Goal: Task Accomplishment & Management: Manage account settings

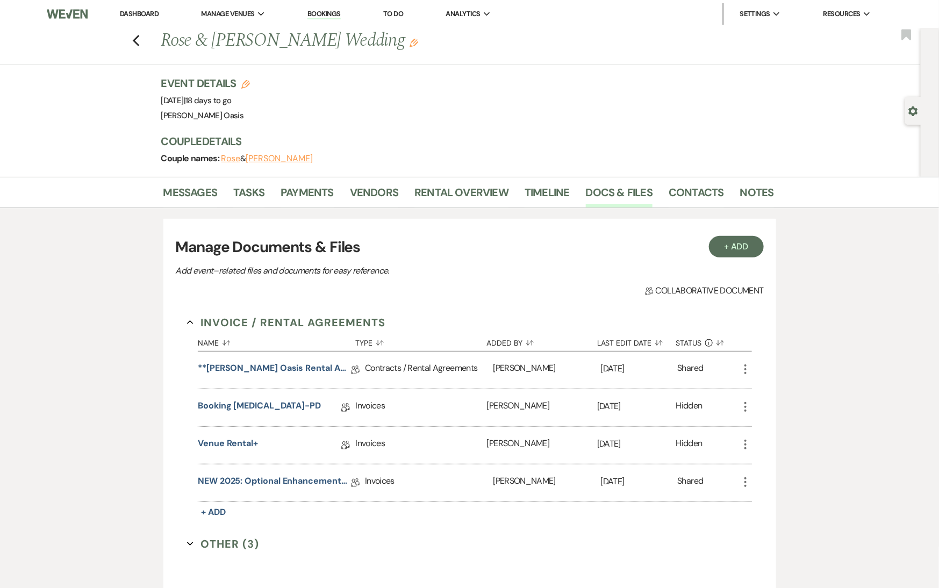
click at [137, 14] on link "Dashboard" at bounding box center [139, 13] width 39 height 9
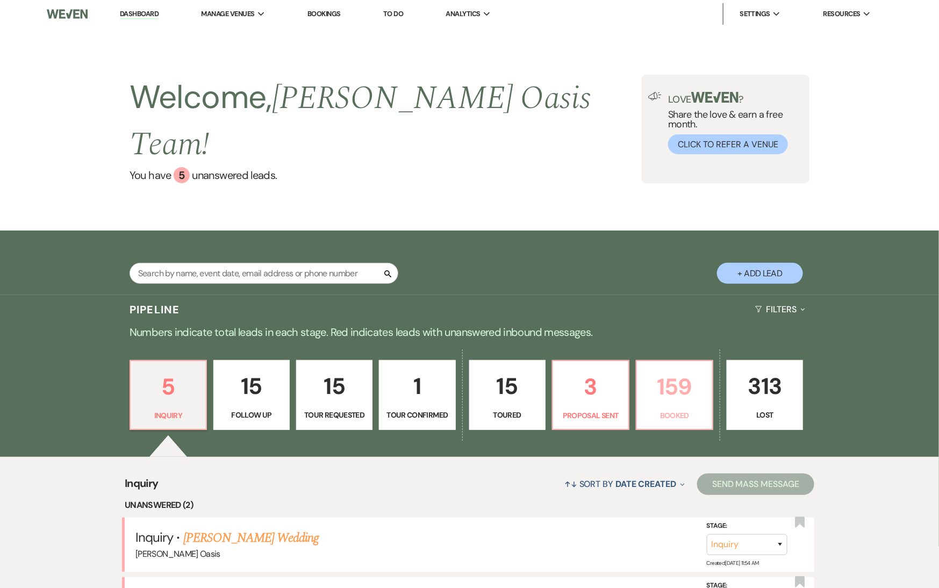
click at [681, 409] on p "Booked" at bounding box center [674, 415] width 62 height 12
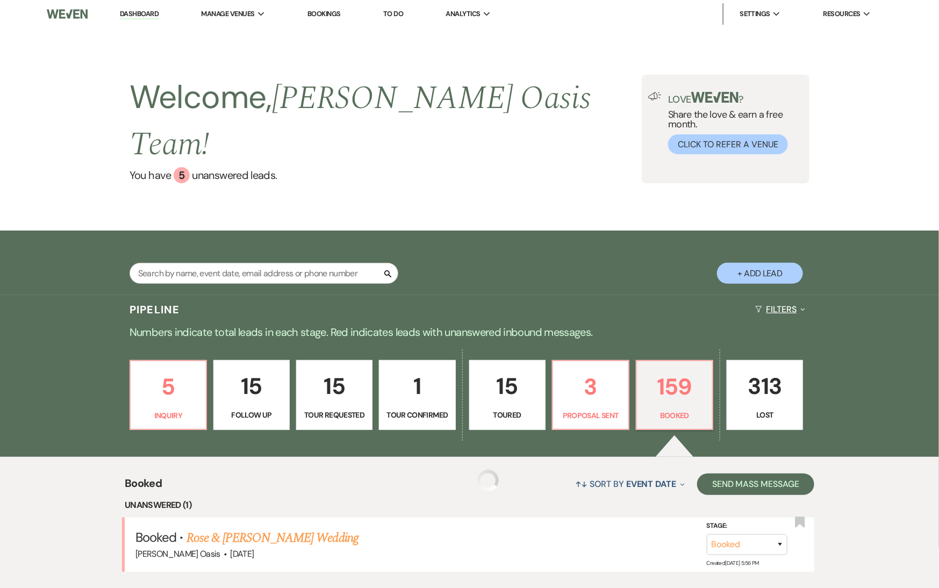
click at [792, 295] on button "Filters Expand" at bounding box center [780, 309] width 59 height 28
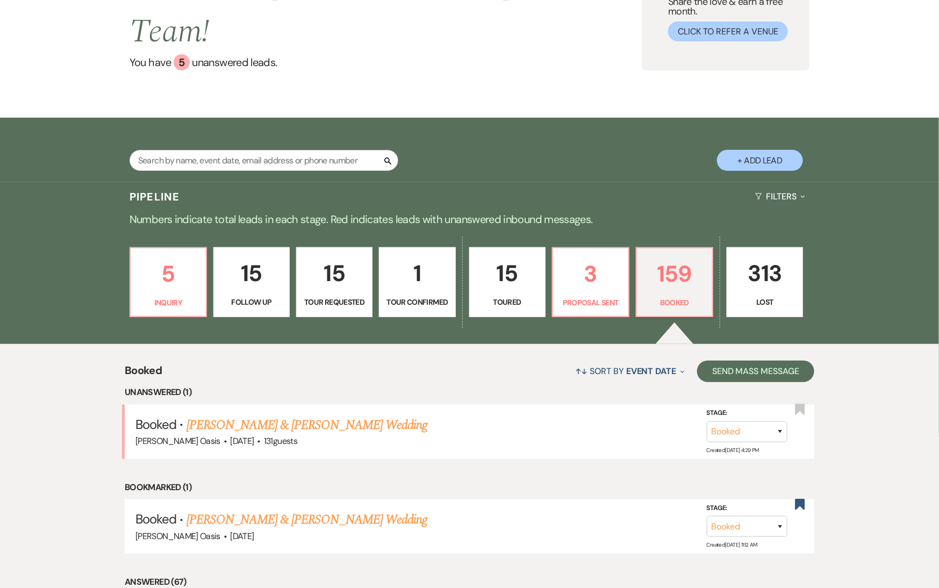
scroll to position [119, 0]
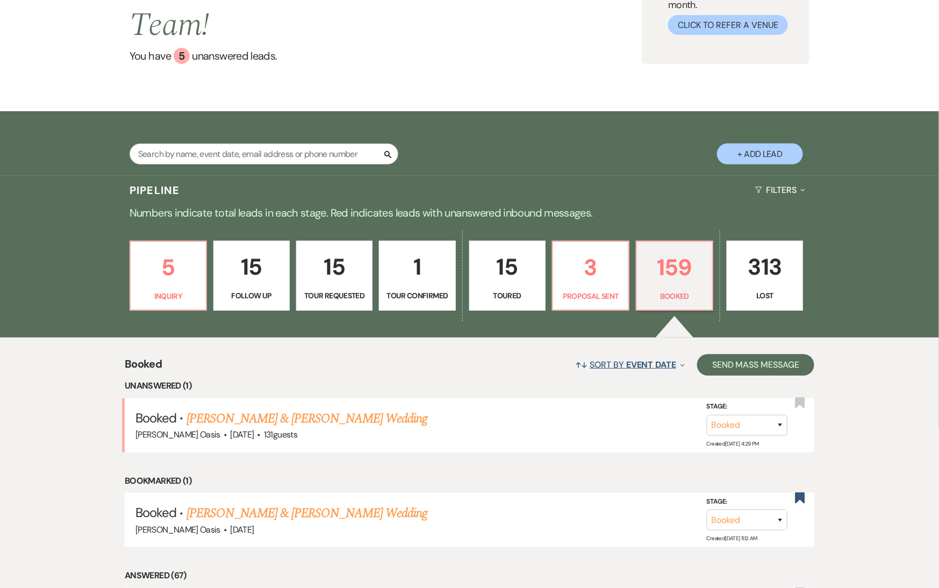
click at [667, 359] on span "Event Date" at bounding box center [651, 364] width 50 height 11
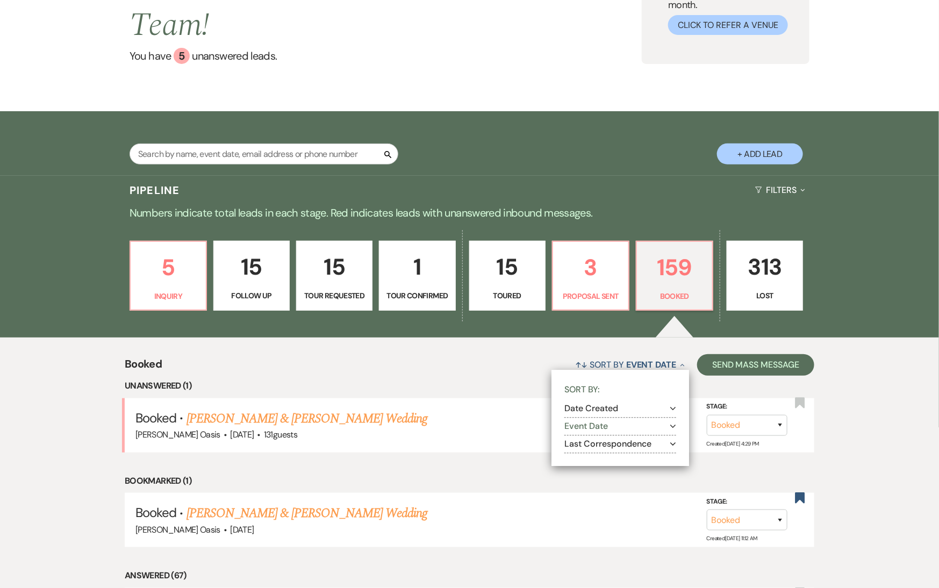
click at [673, 405] on icon "Expand" at bounding box center [673, 409] width 6 height 9
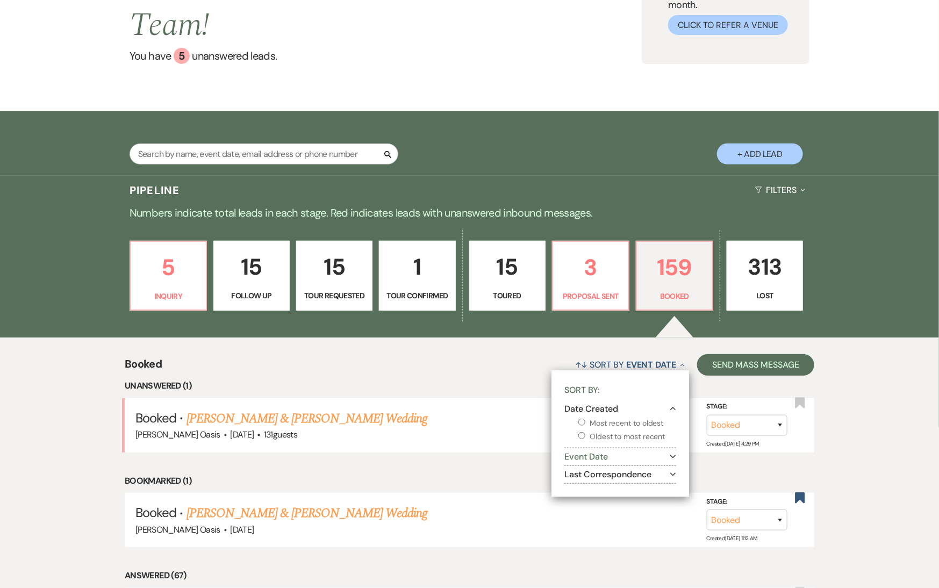
click at [654, 416] on label "Most recent to oldest" at bounding box center [627, 422] width 98 height 13
click at [585, 419] on input "Most recent to oldest" at bounding box center [581, 422] width 7 height 7
radio input "true"
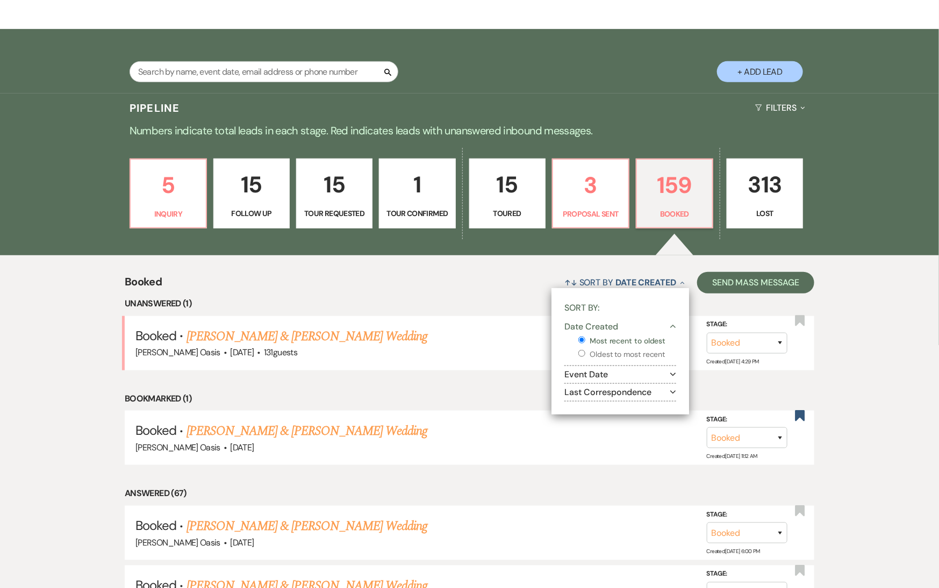
scroll to position [175, 0]
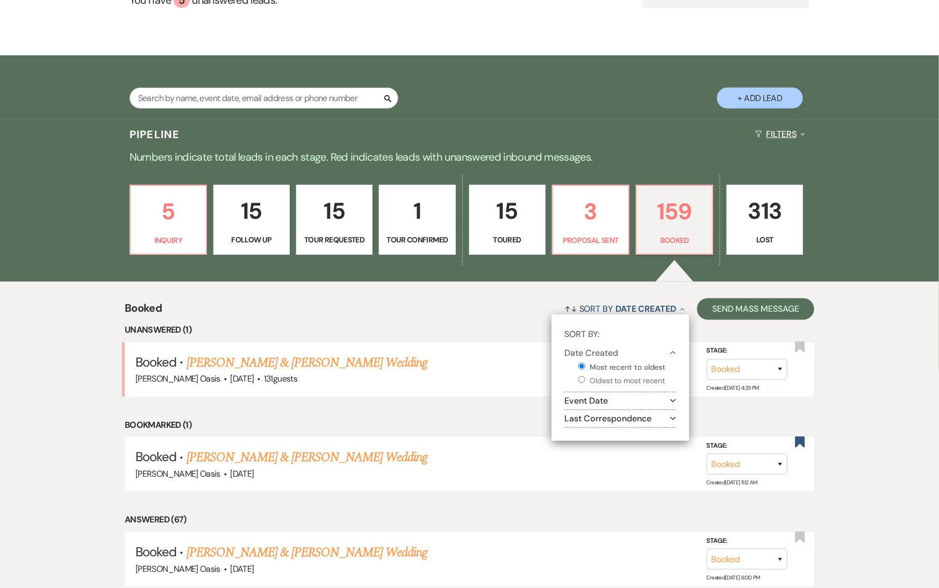
click at [787, 120] on button "Filters Expand" at bounding box center [780, 134] width 59 height 28
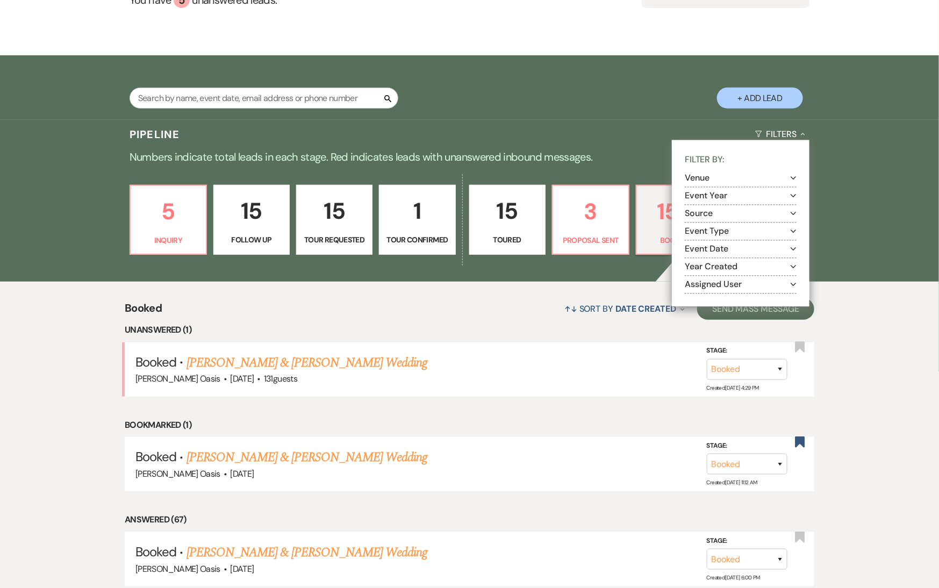
click at [751, 192] on button "Event Year Expand" at bounding box center [740, 196] width 112 height 9
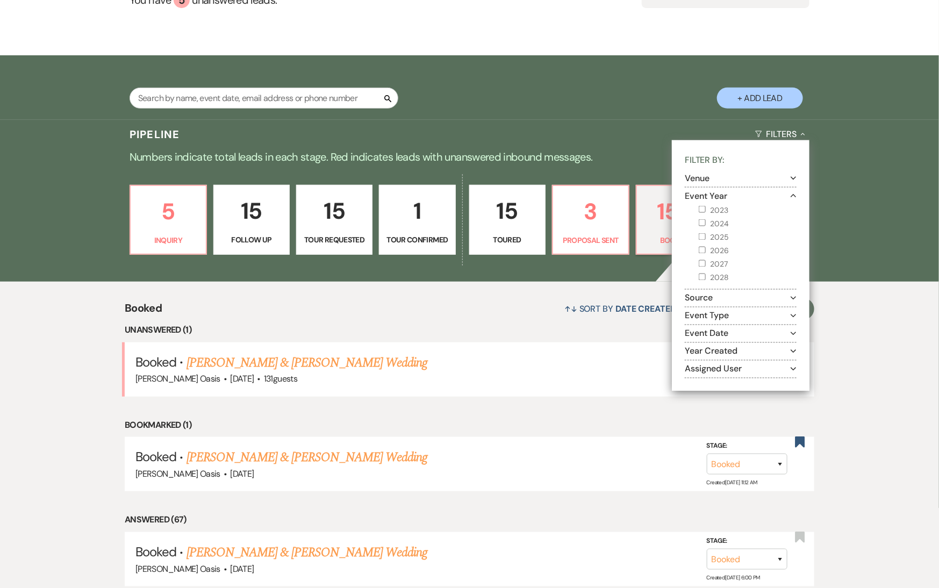
click at [722, 230] on label "2025" at bounding box center [747, 236] width 98 height 13
click at [705, 233] on input "2025" at bounding box center [701, 236] width 7 height 7
checkbox input "true"
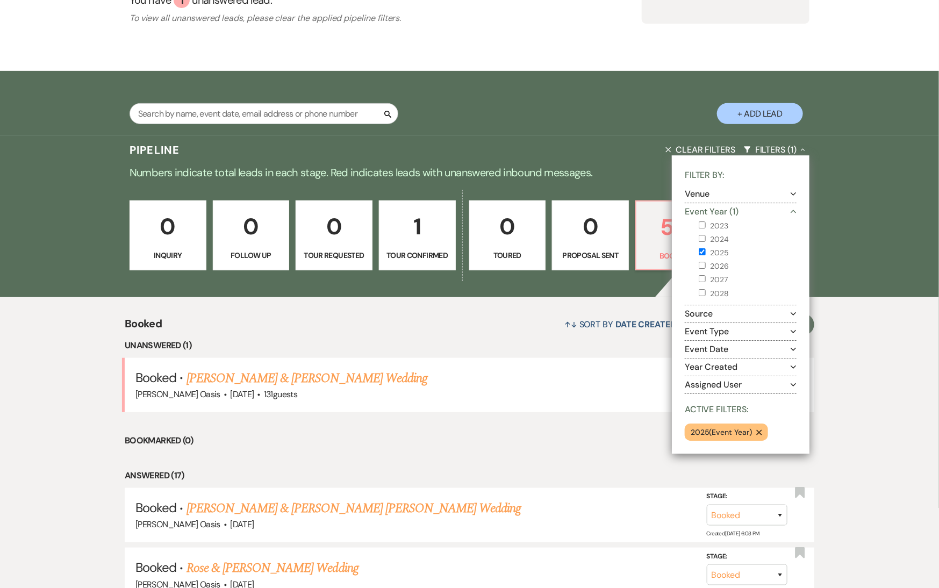
click at [539, 338] on li "Unanswered (1)" at bounding box center [469, 345] width 689 height 14
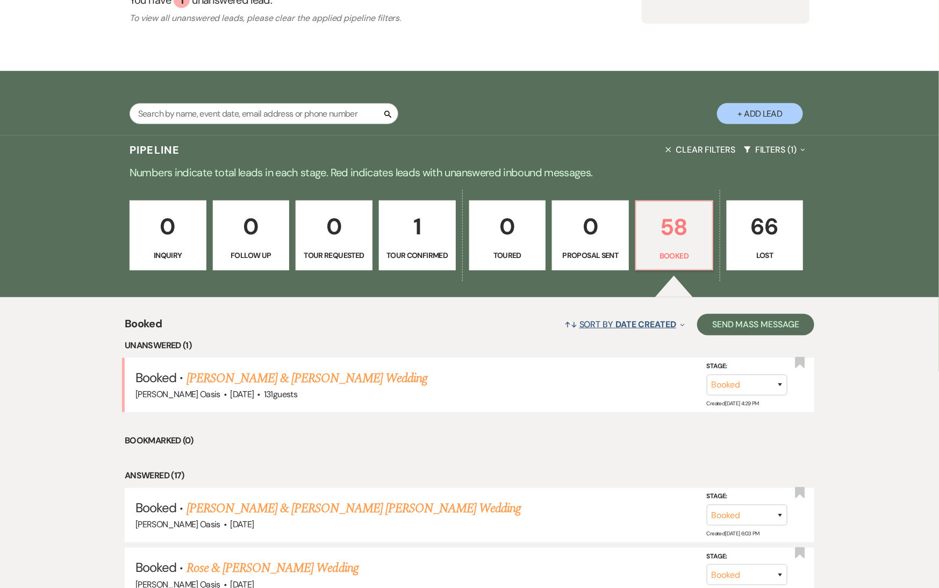
click at [622, 319] on span "Date Created" at bounding box center [645, 324] width 61 height 11
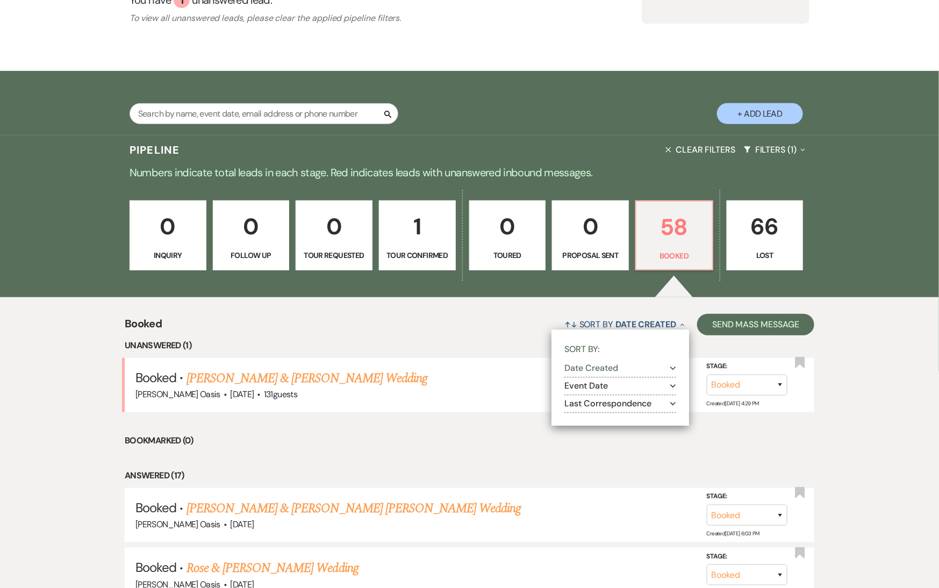
click at [616, 364] on button "Date Created Expand" at bounding box center [620, 368] width 112 height 9
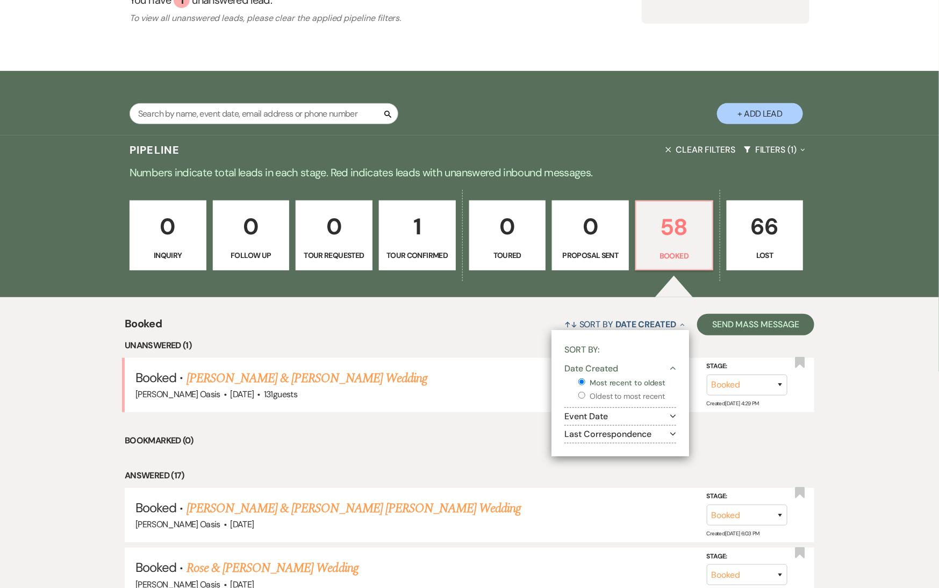
click at [525, 434] on li "Bookmarked (0)" at bounding box center [469, 441] width 689 height 14
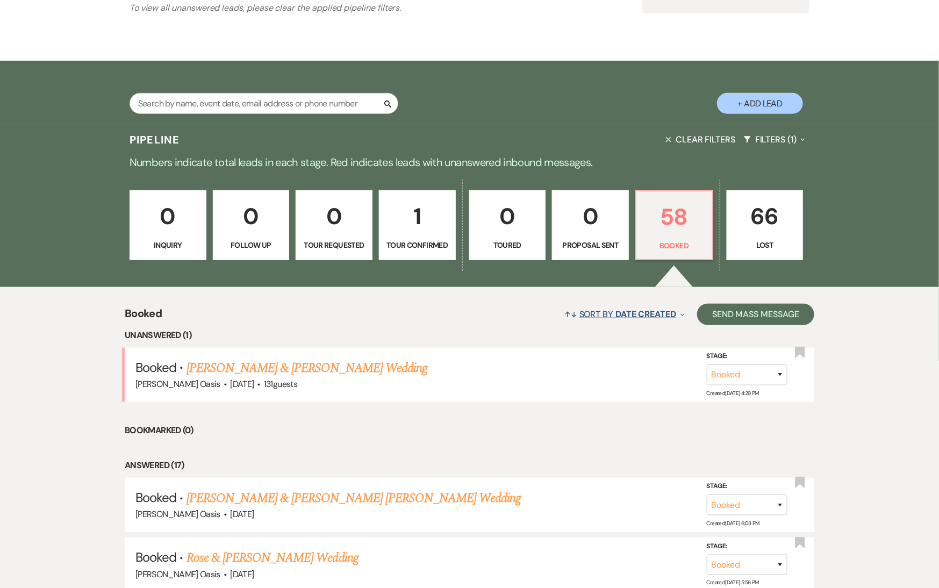
scroll to position [183, 0]
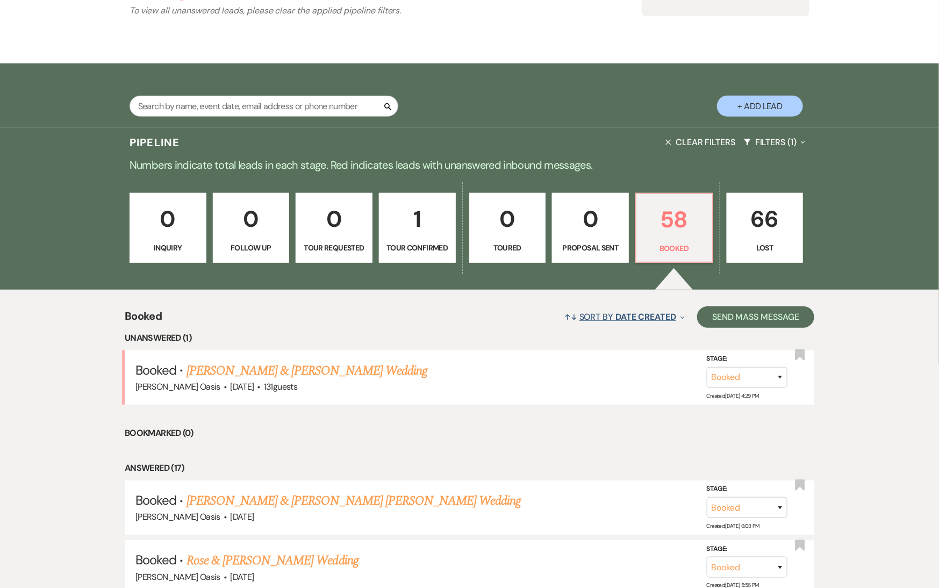
click at [597, 302] on button "↑↓ Sort By Date Created Expand" at bounding box center [624, 316] width 129 height 28
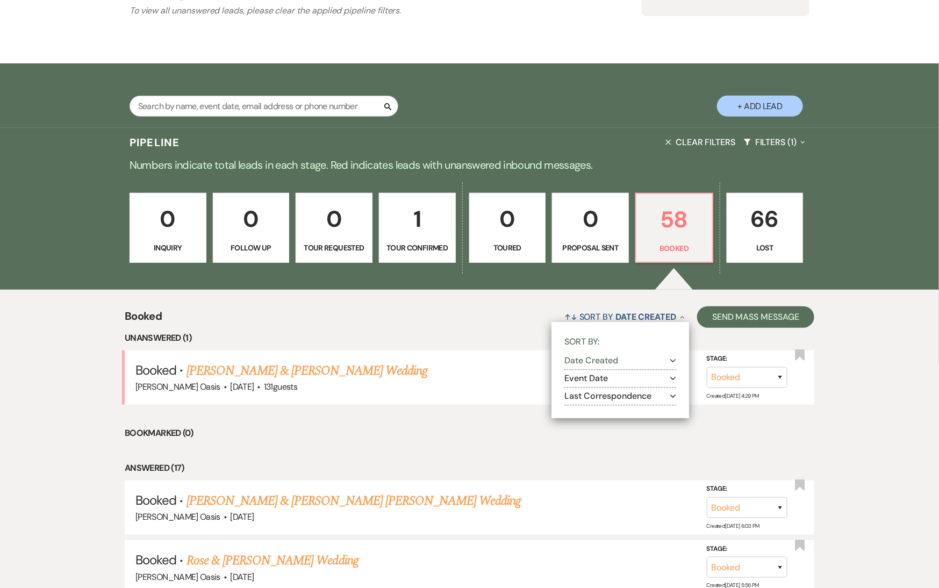
click at [593, 357] on button "Date Created Expand" at bounding box center [620, 361] width 112 height 9
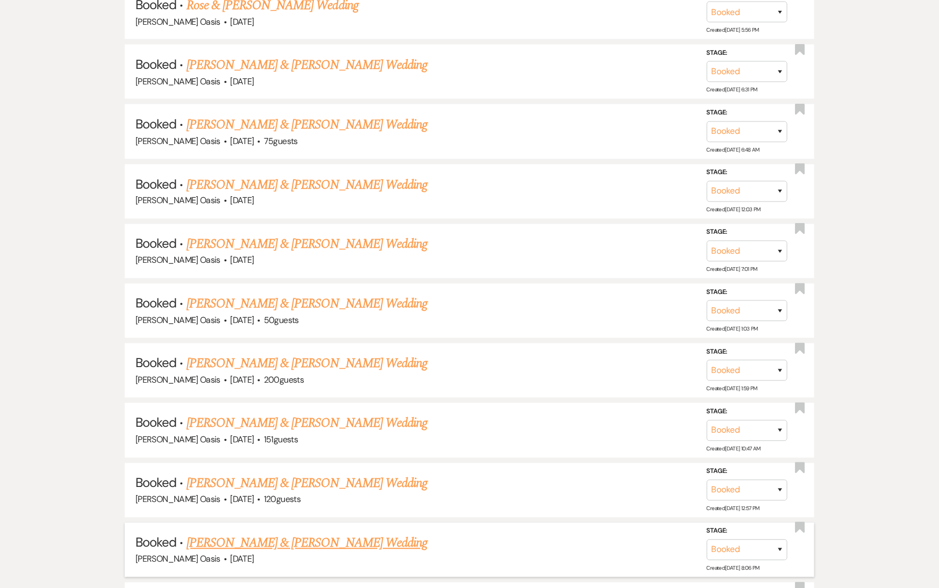
scroll to position [714, 0]
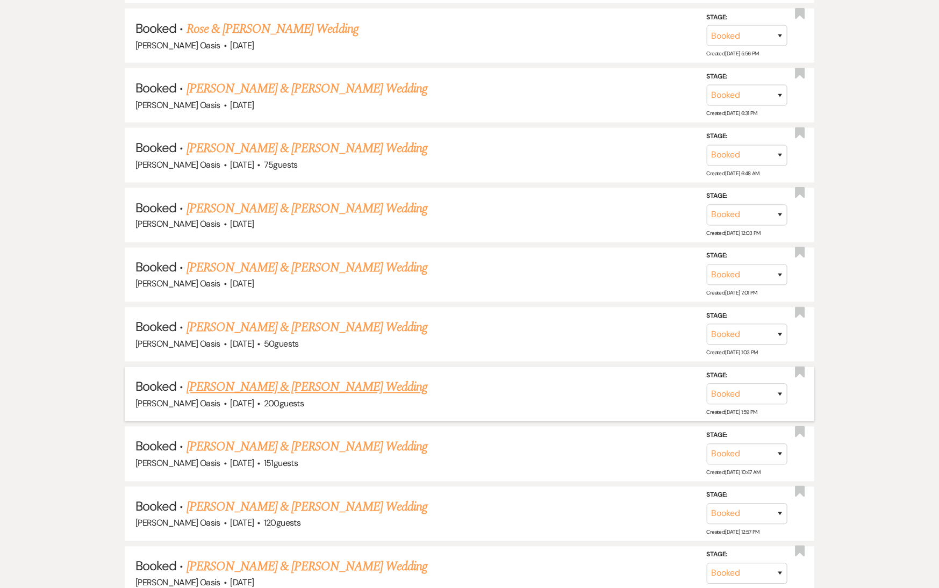
click at [301, 378] on link "[PERSON_NAME] & [PERSON_NAME] Wedding" at bounding box center [306, 387] width 241 height 19
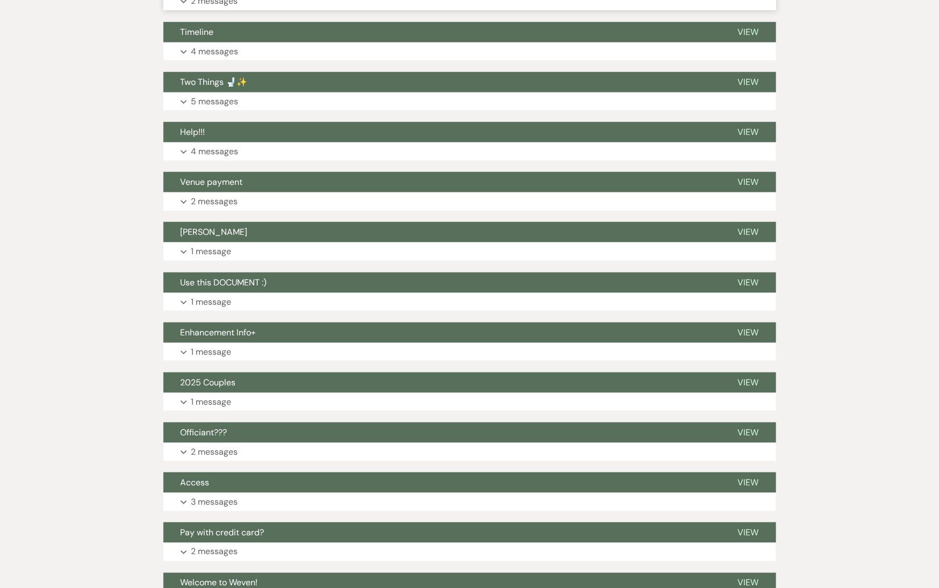
scroll to position [692, 0]
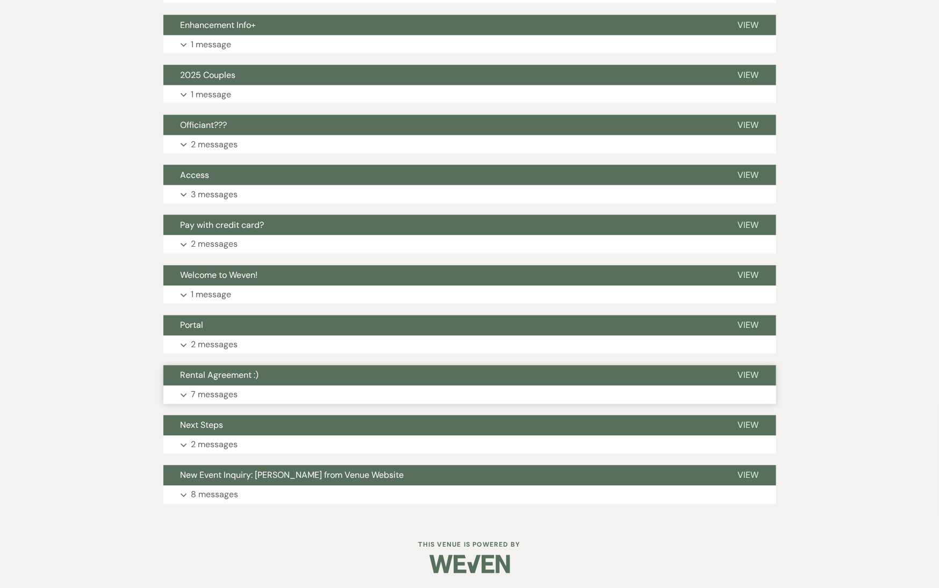
click at [323, 373] on button "Rental Agreement :)" at bounding box center [441, 375] width 557 height 20
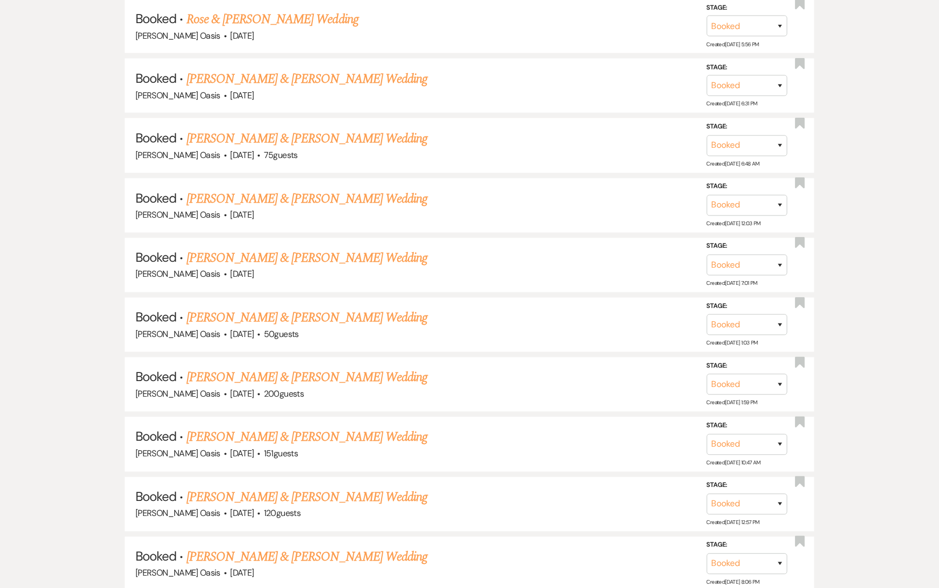
scroll to position [714, 0]
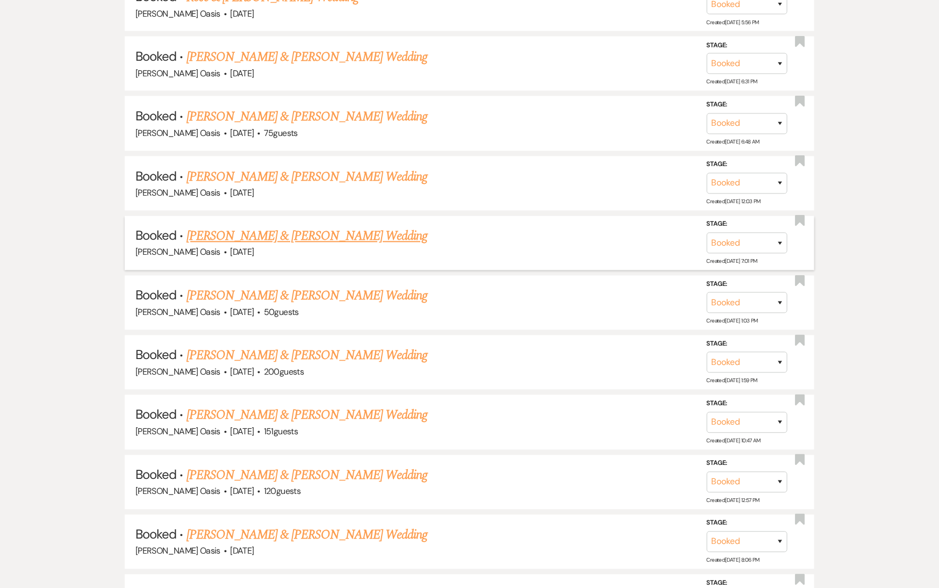
click at [225, 227] on link "[PERSON_NAME] & [PERSON_NAME] Wedding" at bounding box center [306, 236] width 241 height 19
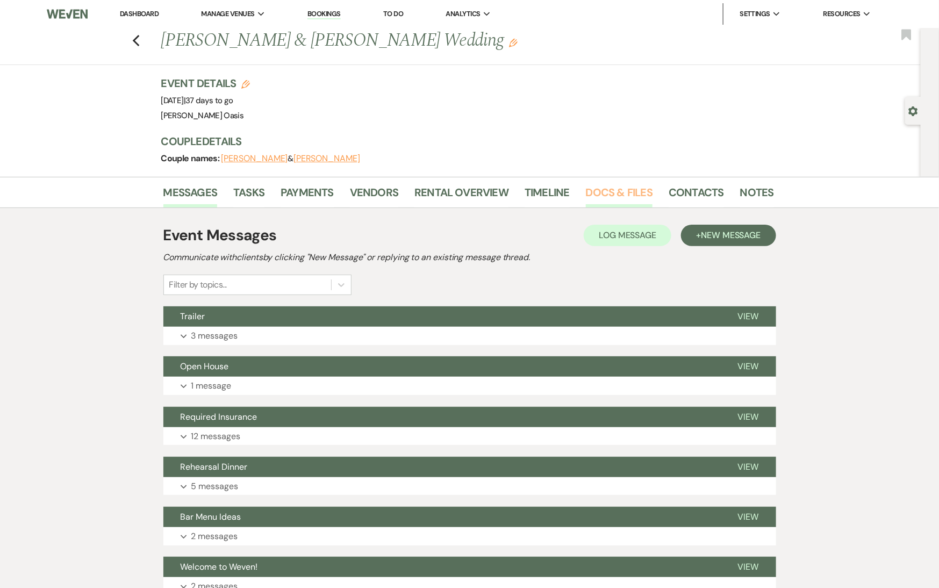
click at [633, 193] on link "Docs & Files" at bounding box center [619, 196] width 67 height 24
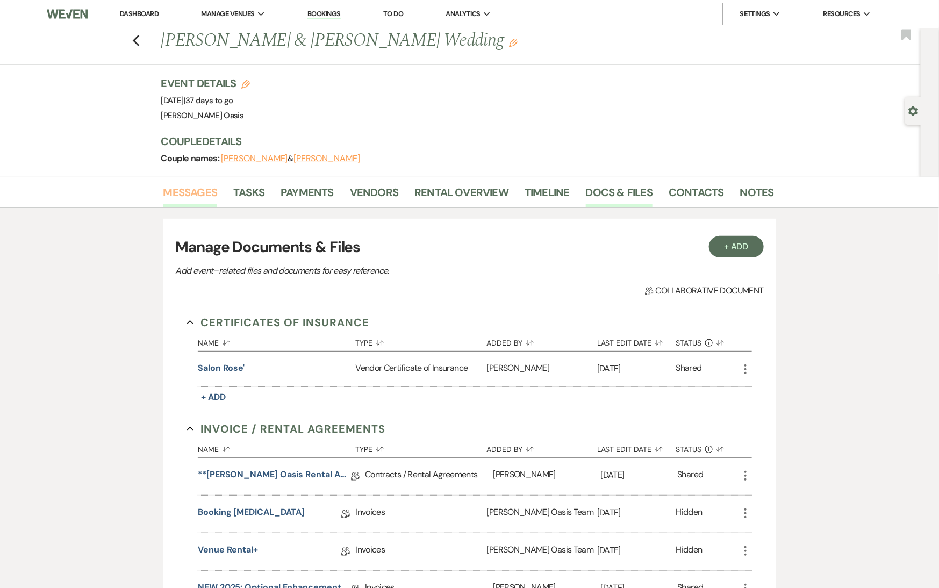
click at [204, 199] on link "Messages" at bounding box center [190, 196] width 54 height 24
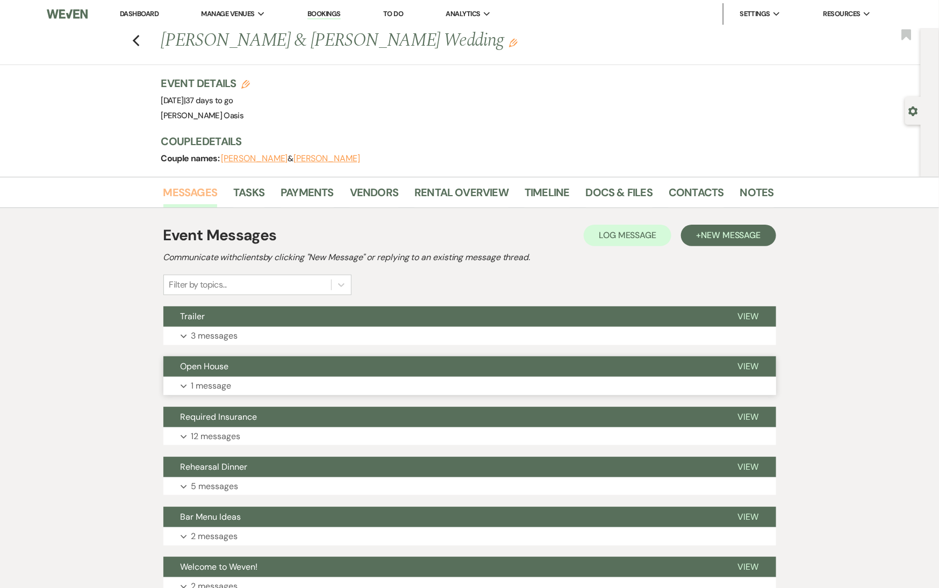
scroll to position [642, 0]
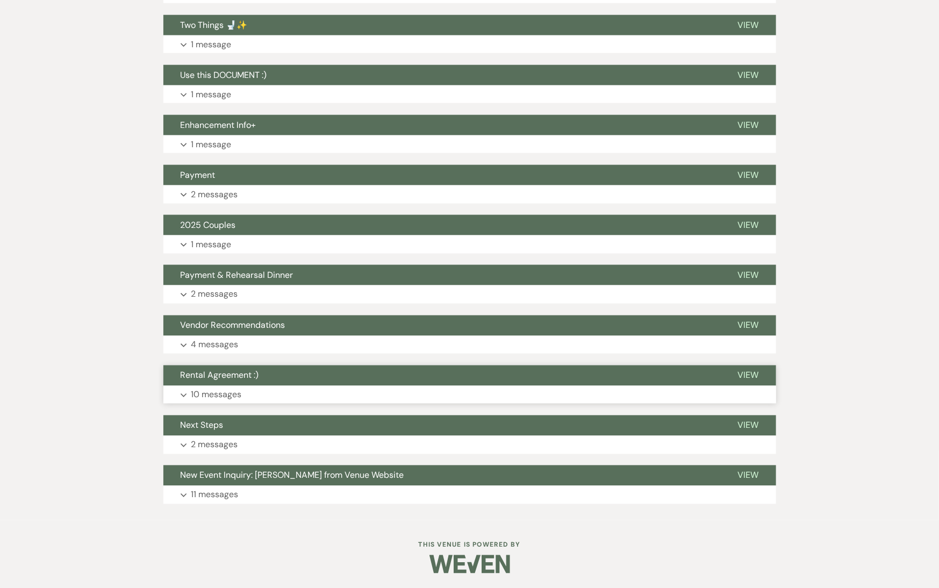
click at [221, 371] on span "Rental Agreement :)" at bounding box center [220, 375] width 78 height 11
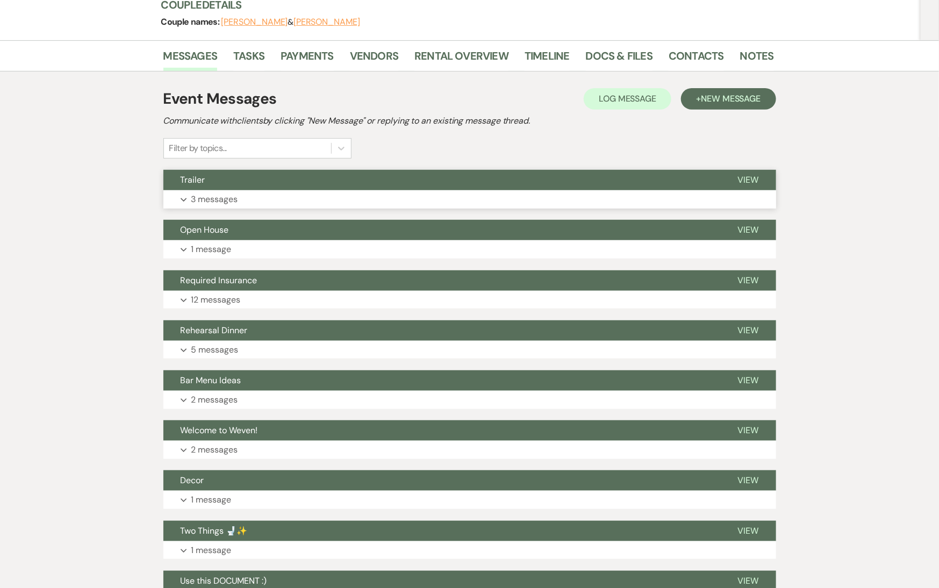
scroll to position [0, 0]
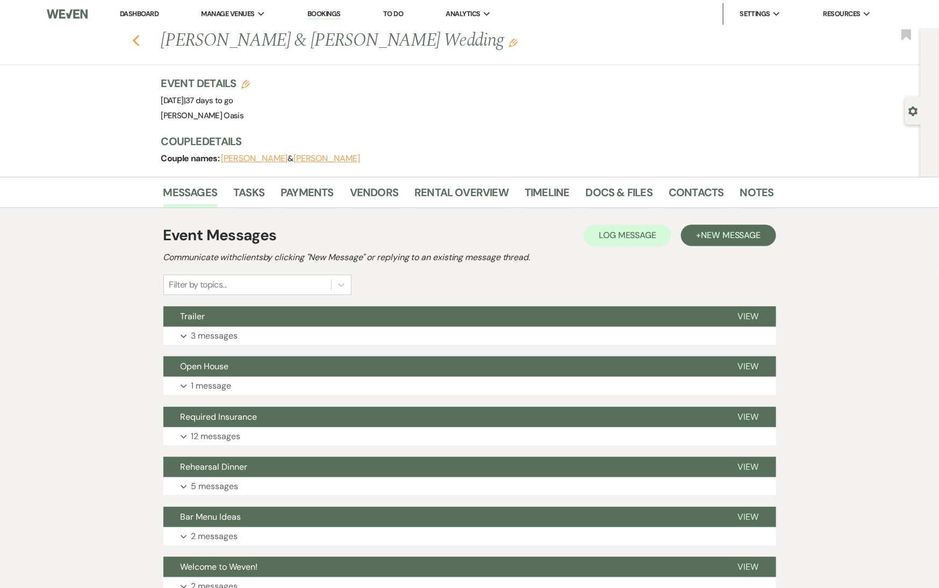
click at [136, 44] on use "button" at bounding box center [135, 41] width 7 height 12
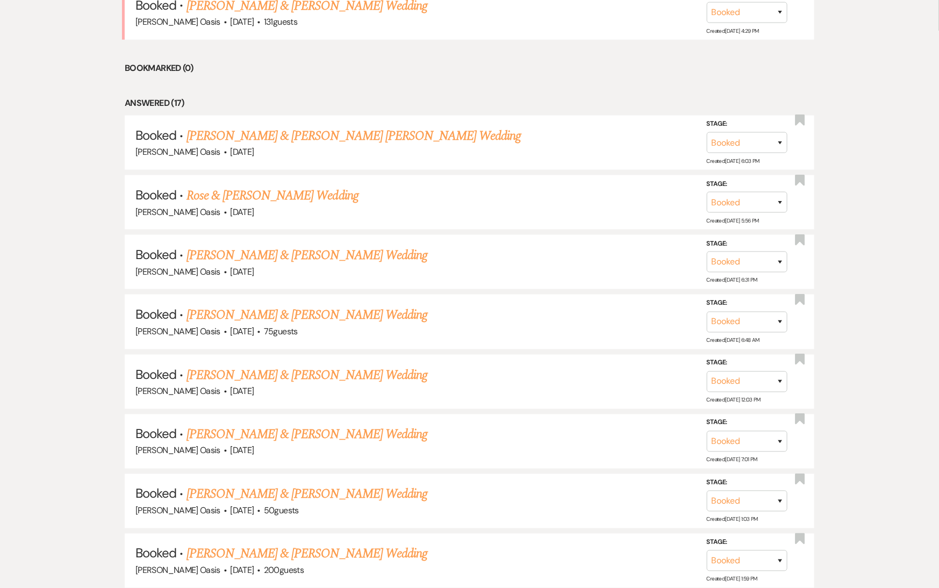
scroll to position [522, 0]
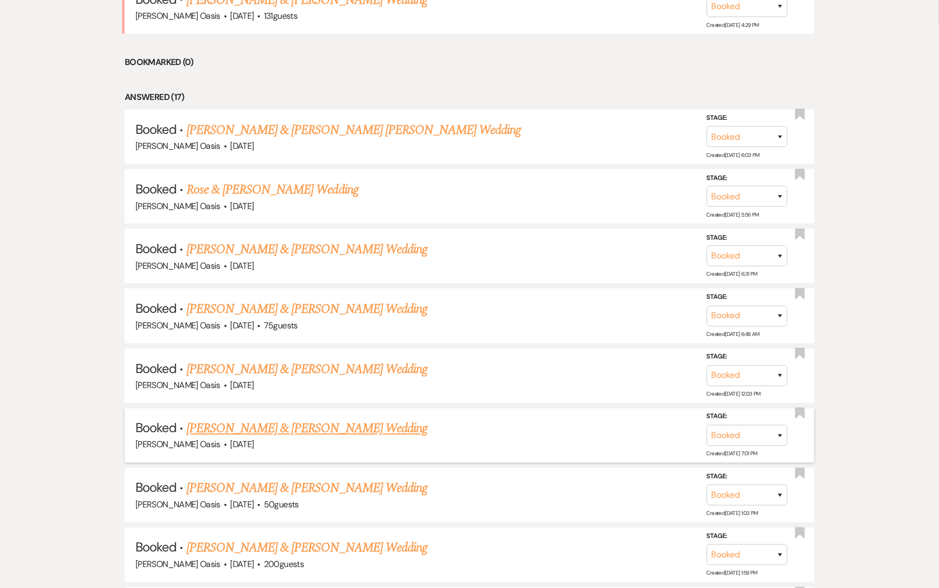
click at [263, 419] on link "[PERSON_NAME] & [PERSON_NAME] Wedding" at bounding box center [306, 428] width 241 height 19
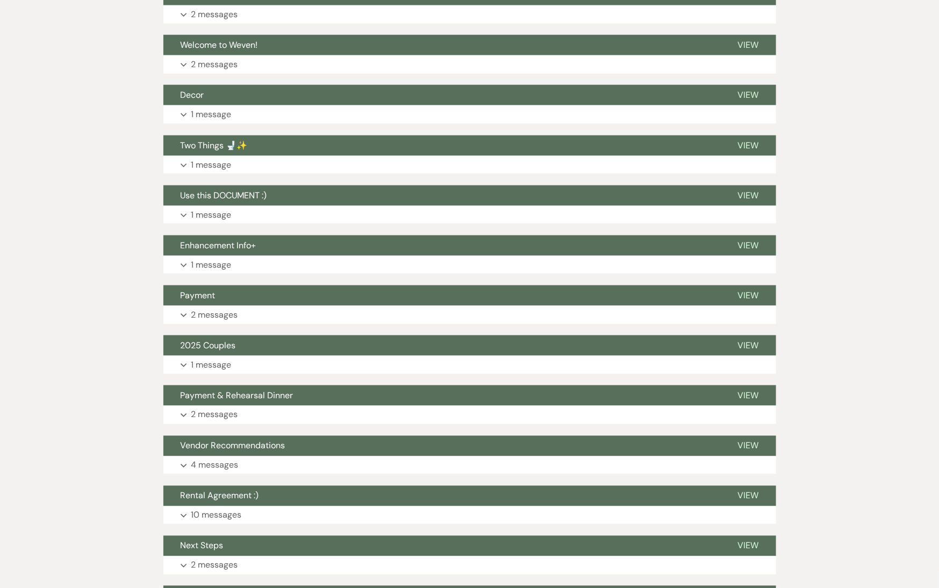
scroll to position [642, 0]
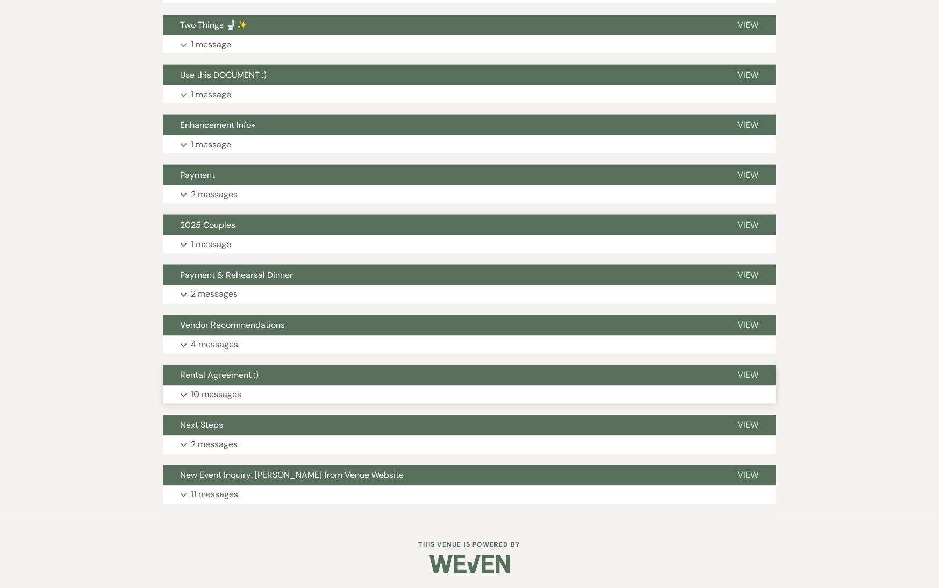
click at [259, 381] on button "Rental Agreement :)" at bounding box center [441, 375] width 557 height 20
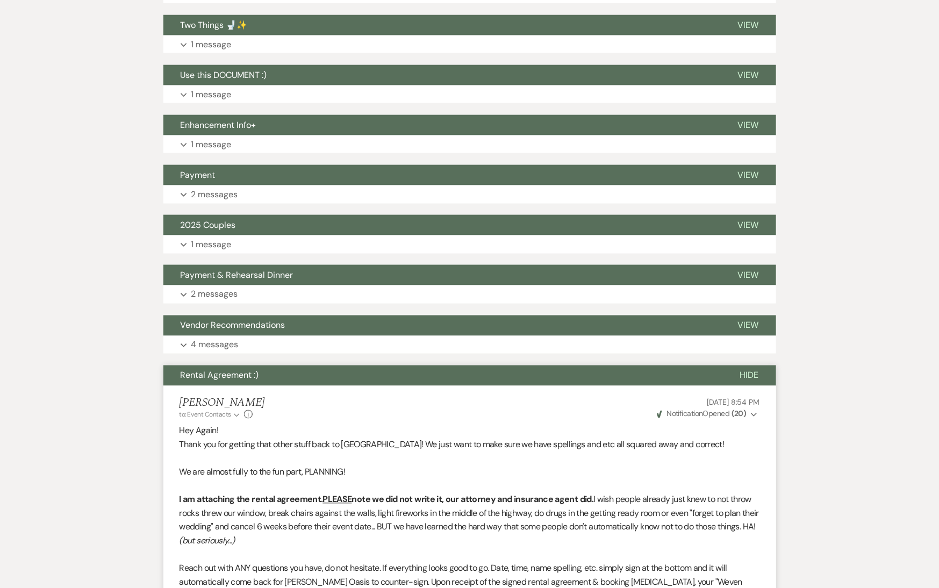
scroll to position [0, 0]
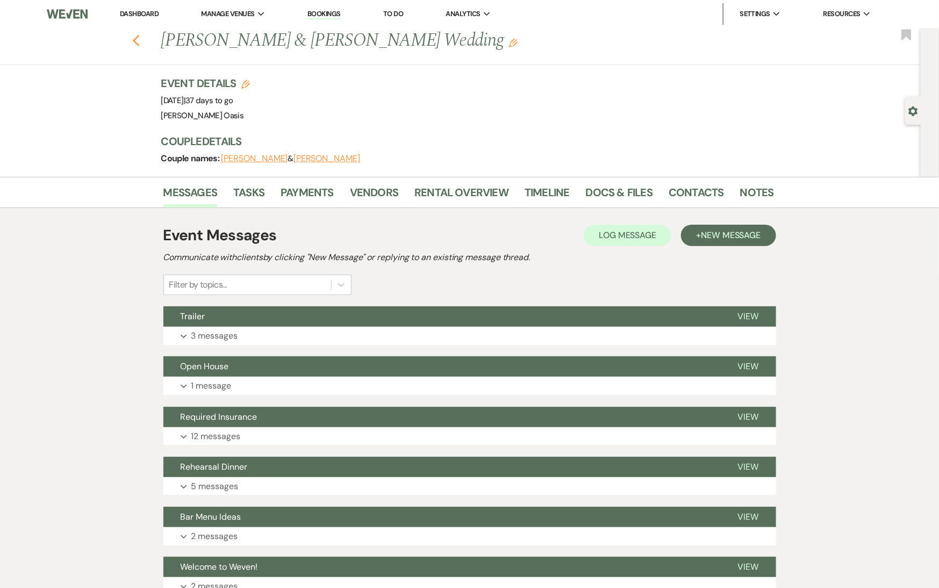
click at [135, 41] on use "button" at bounding box center [135, 41] width 7 height 12
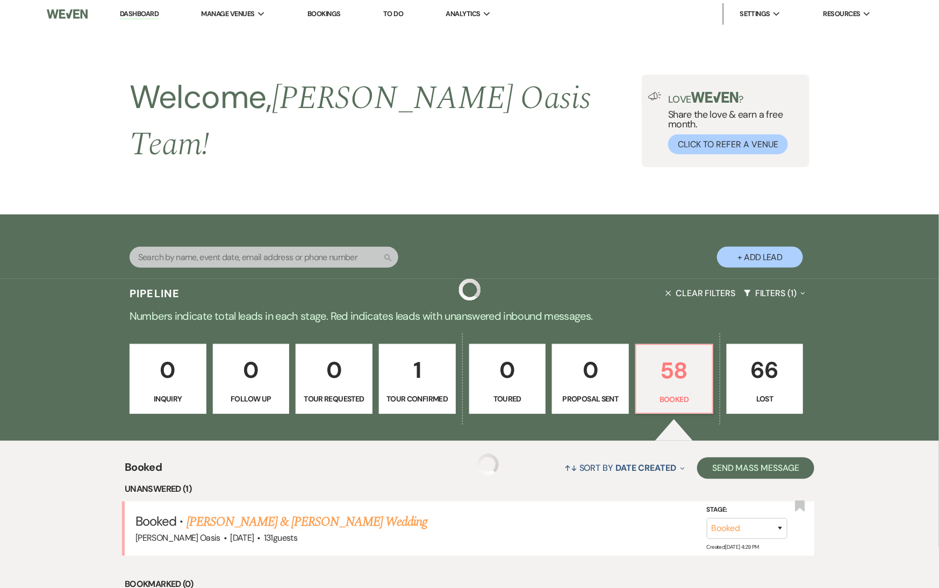
scroll to position [522, 0]
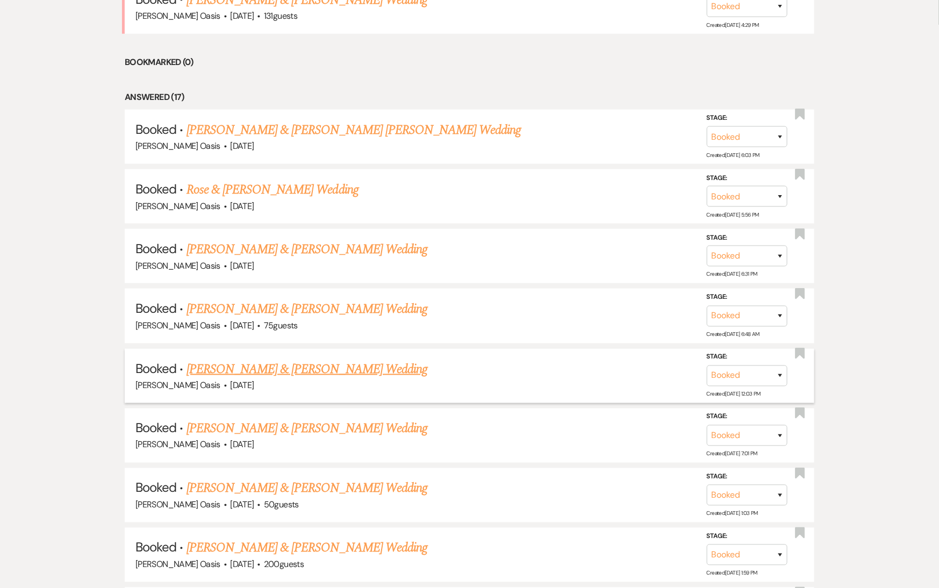
click at [278, 359] on link "[PERSON_NAME] & [PERSON_NAME] Wedding" at bounding box center [306, 368] width 241 height 19
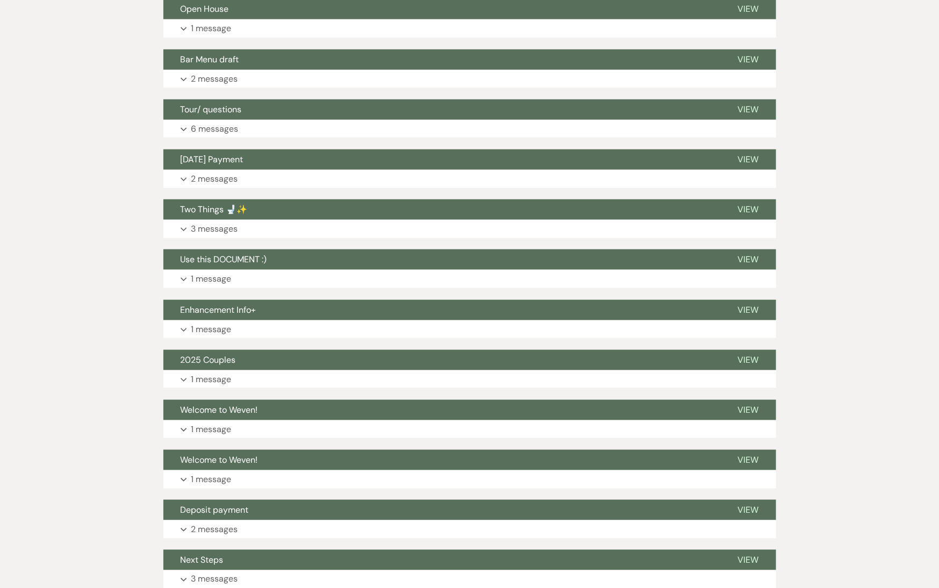
scroll to position [710, 0]
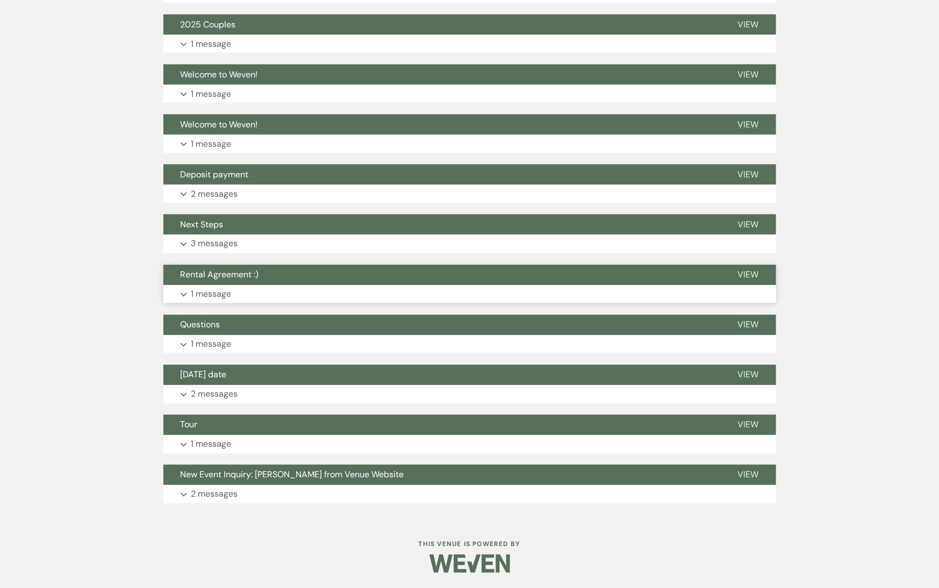
click at [279, 272] on button "Rental Agreement :)" at bounding box center [441, 275] width 557 height 20
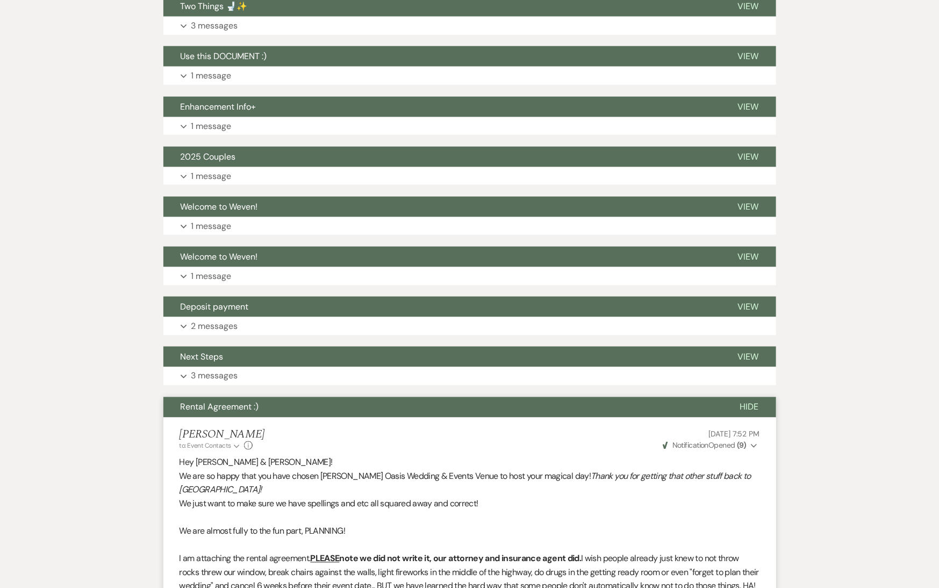
scroll to position [0, 0]
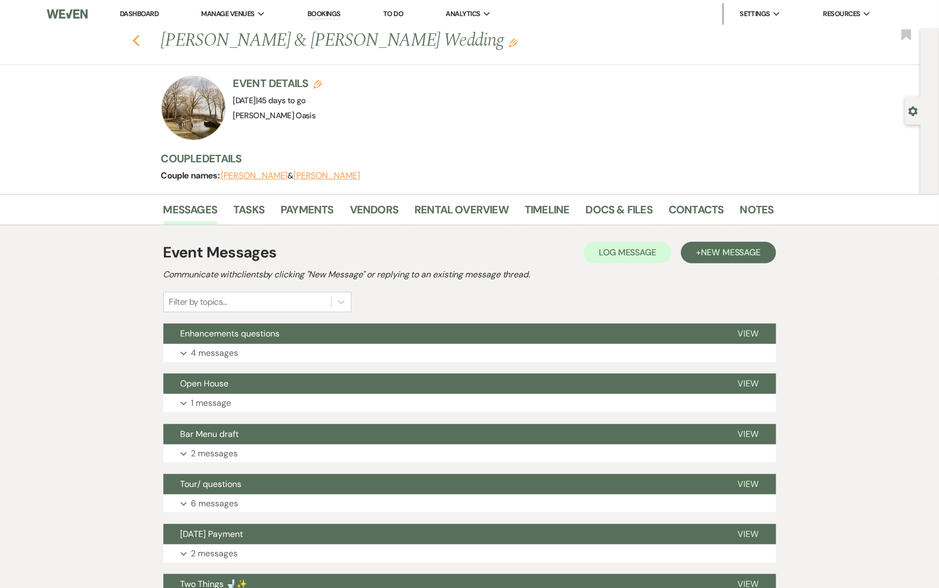
click at [134, 44] on icon "Previous" at bounding box center [136, 40] width 8 height 13
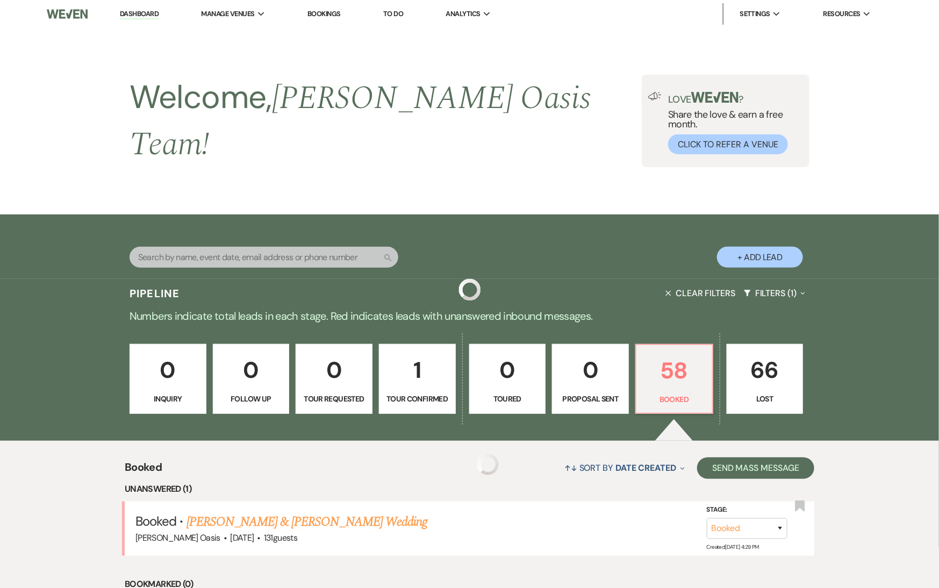
scroll to position [522, 0]
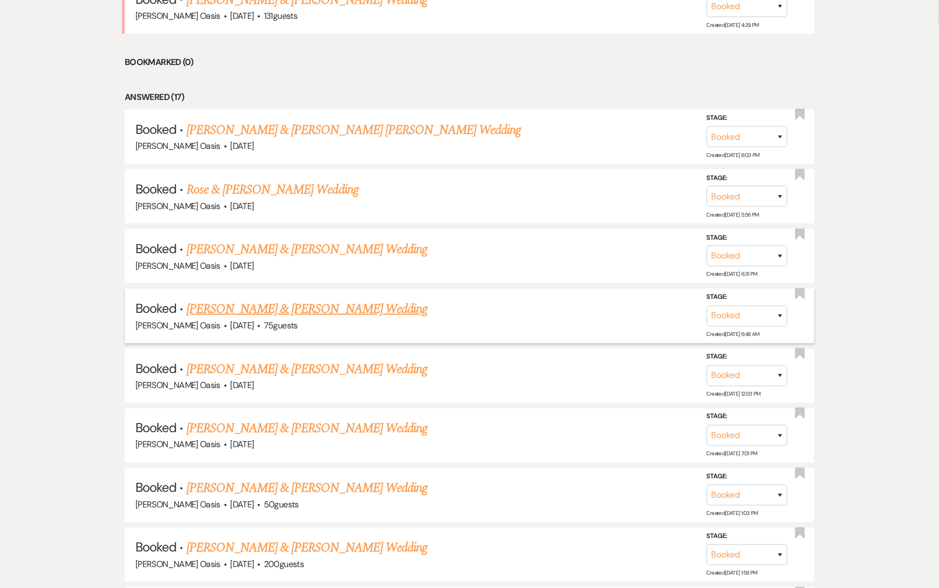
click at [250, 299] on link "[PERSON_NAME] & [PERSON_NAME] Wedding" at bounding box center [306, 308] width 241 height 19
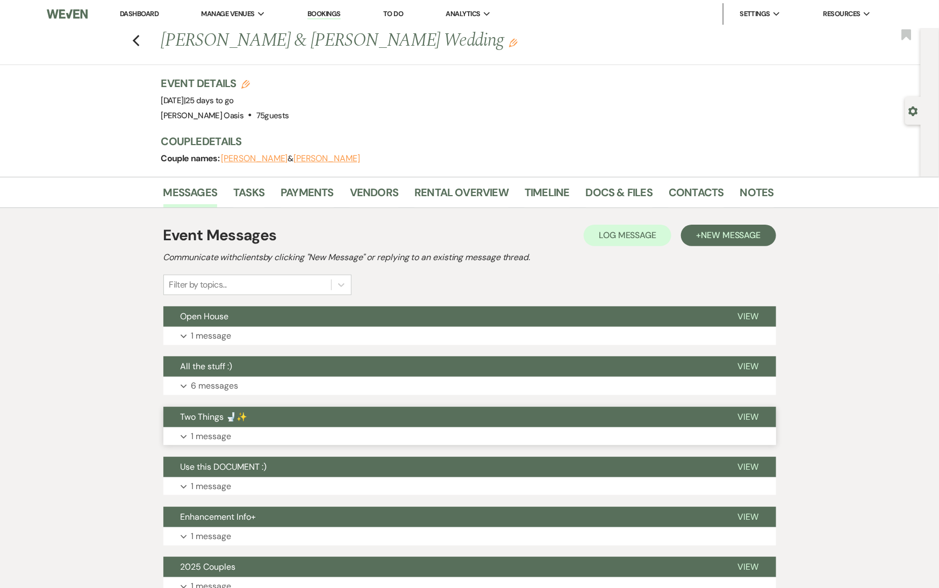
scroll to position [292, 0]
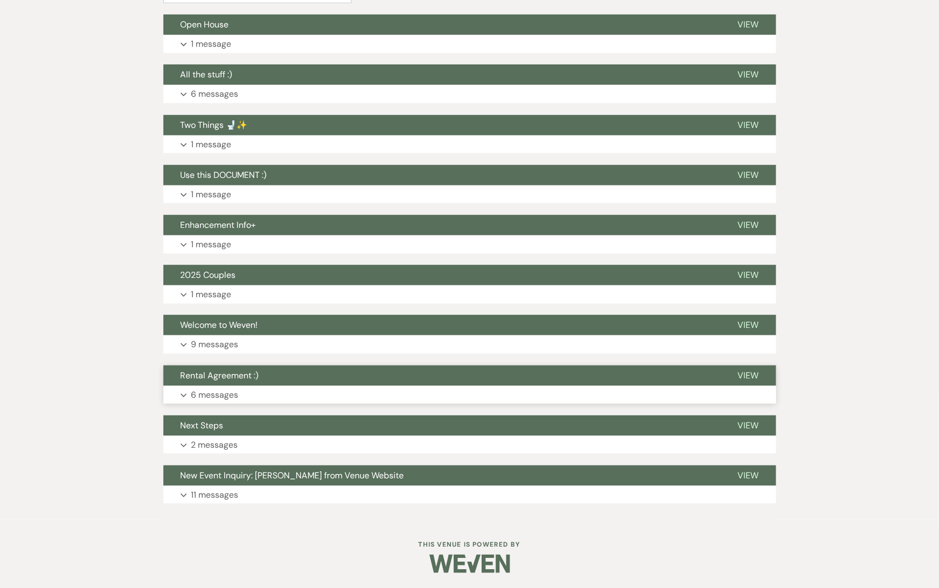
click at [360, 378] on button "Rental Agreement :)" at bounding box center [441, 375] width 557 height 20
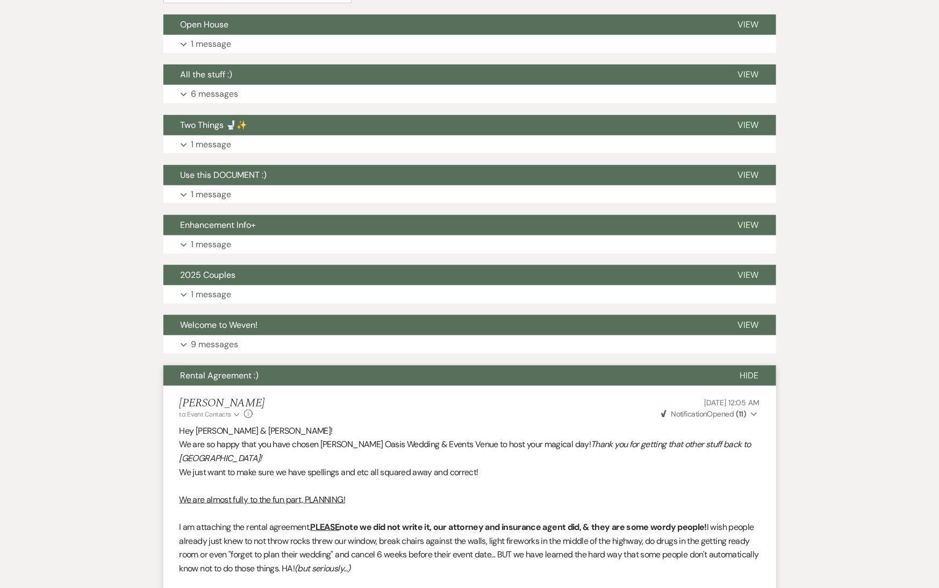
scroll to position [0, 0]
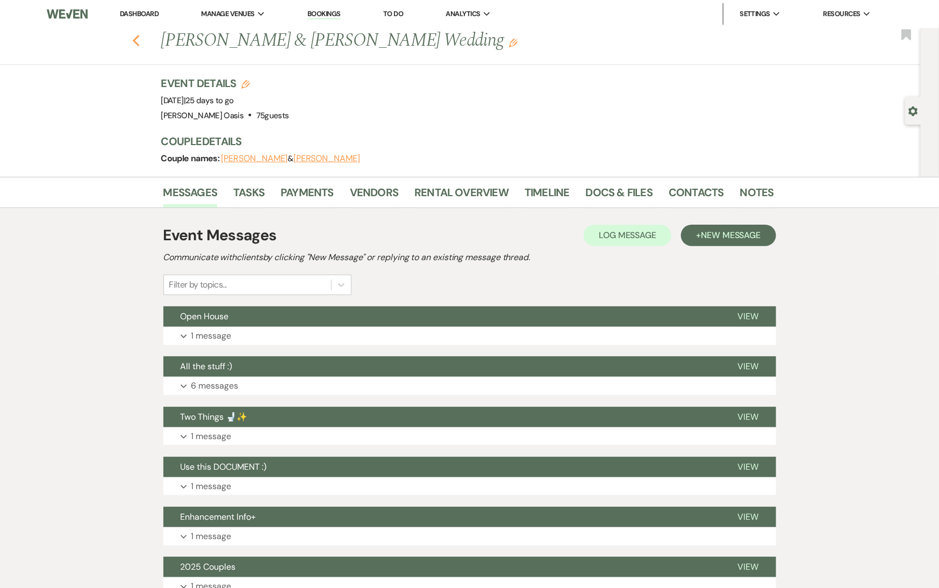
click at [139, 40] on icon "Previous" at bounding box center [136, 40] width 8 height 13
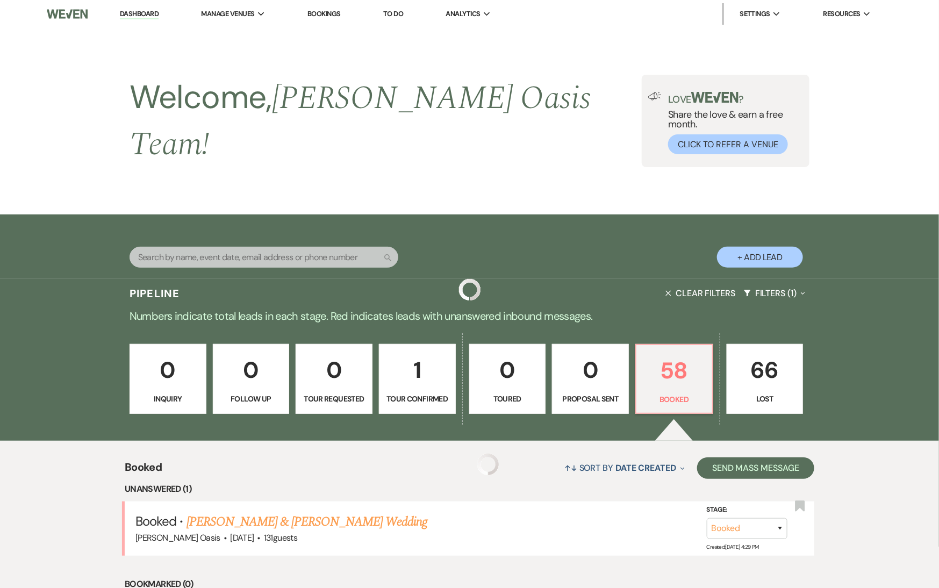
scroll to position [522, 0]
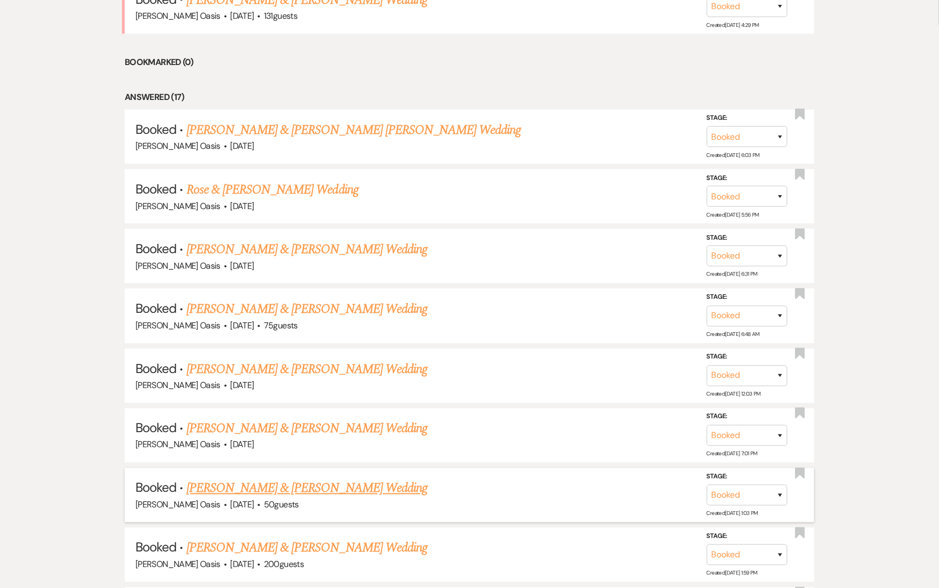
click at [322, 479] on link "[PERSON_NAME] & [PERSON_NAME] Wedding" at bounding box center [306, 488] width 241 height 19
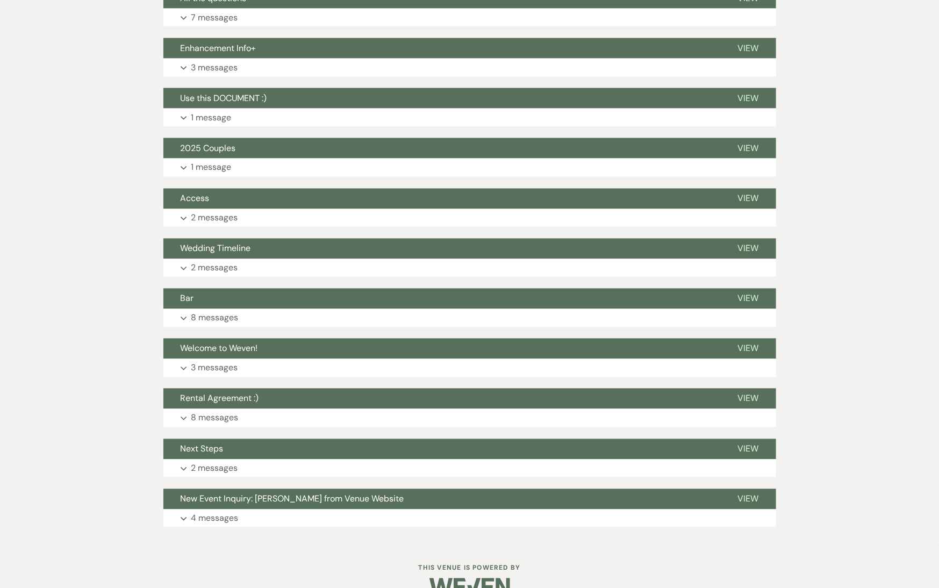
scroll to position [792, 0]
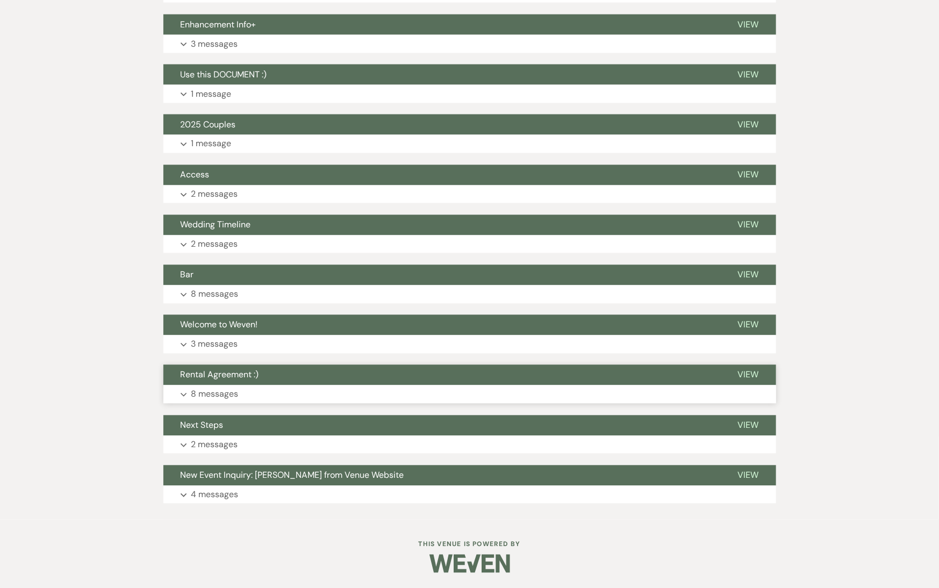
click at [351, 378] on button "Rental Agreement :)" at bounding box center [441, 375] width 557 height 20
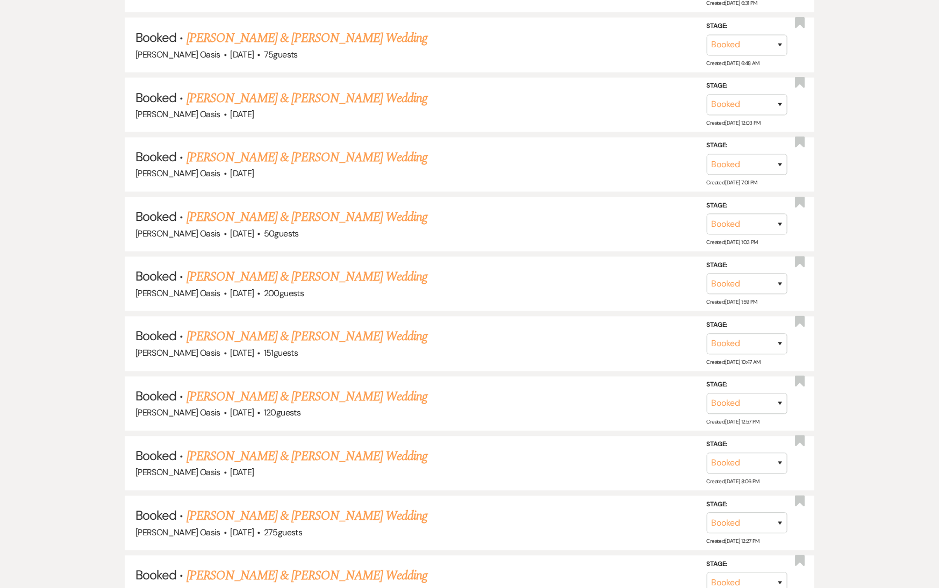
scroll to position [522, 0]
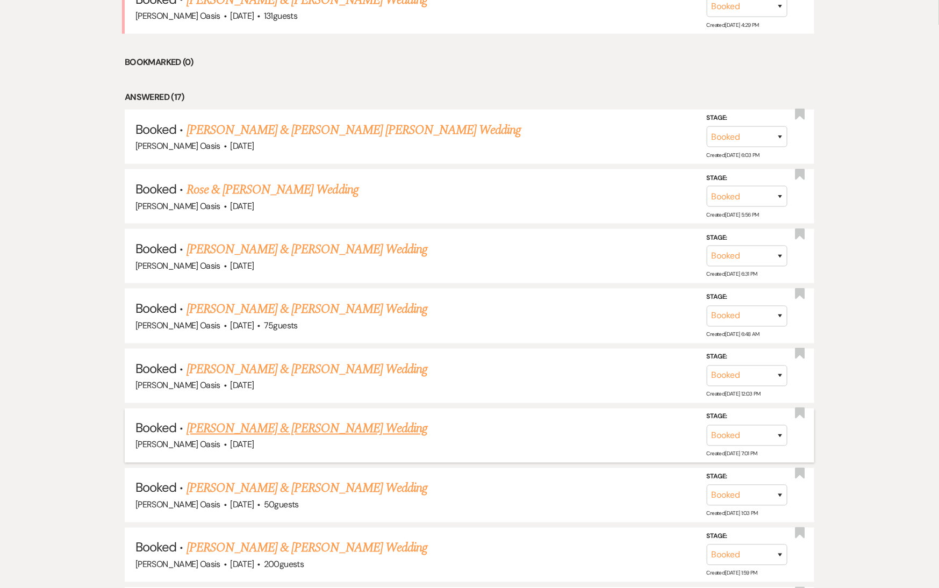
click at [217, 419] on link "[PERSON_NAME] & [PERSON_NAME] Wedding" at bounding box center [306, 428] width 241 height 19
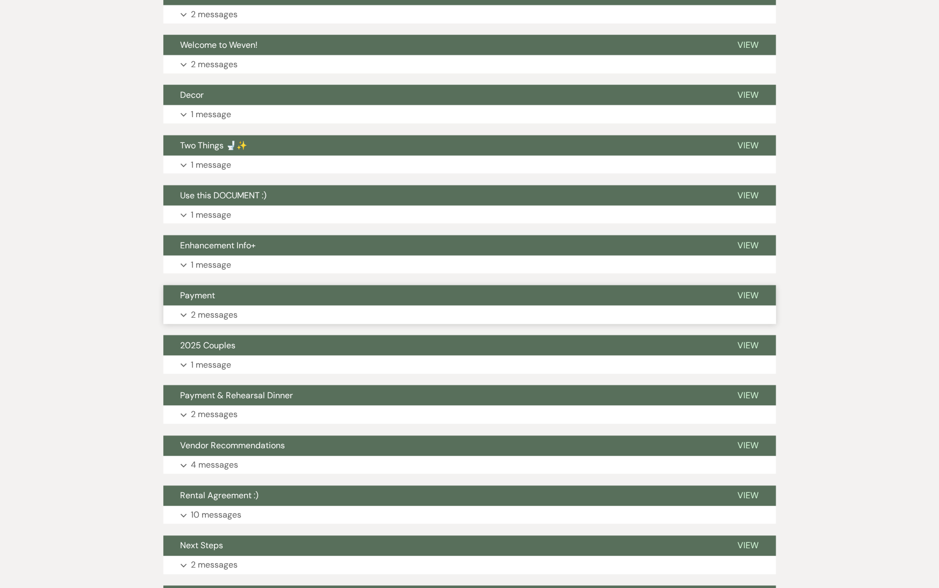
scroll to position [642, 0]
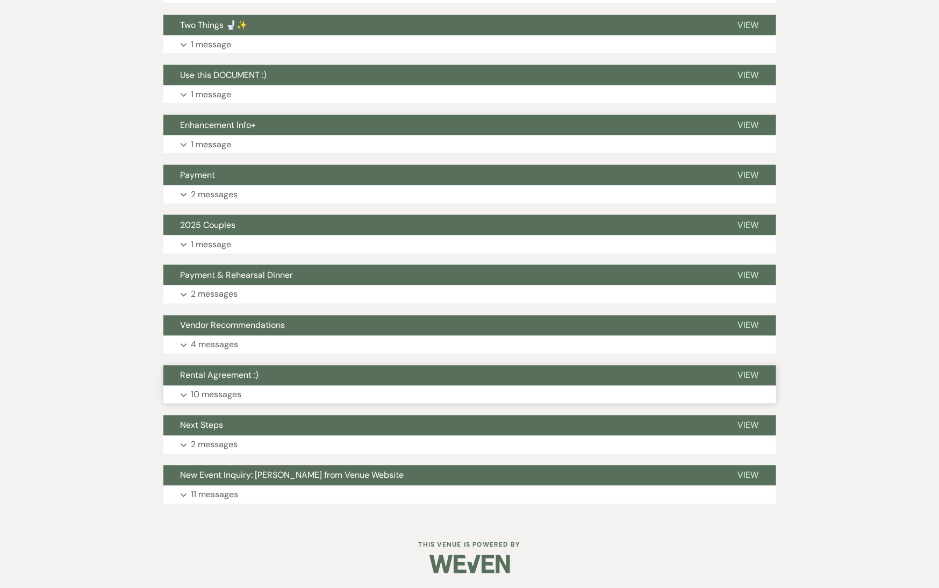
click at [230, 373] on span "Rental Agreement :)" at bounding box center [220, 375] width 78 height 11
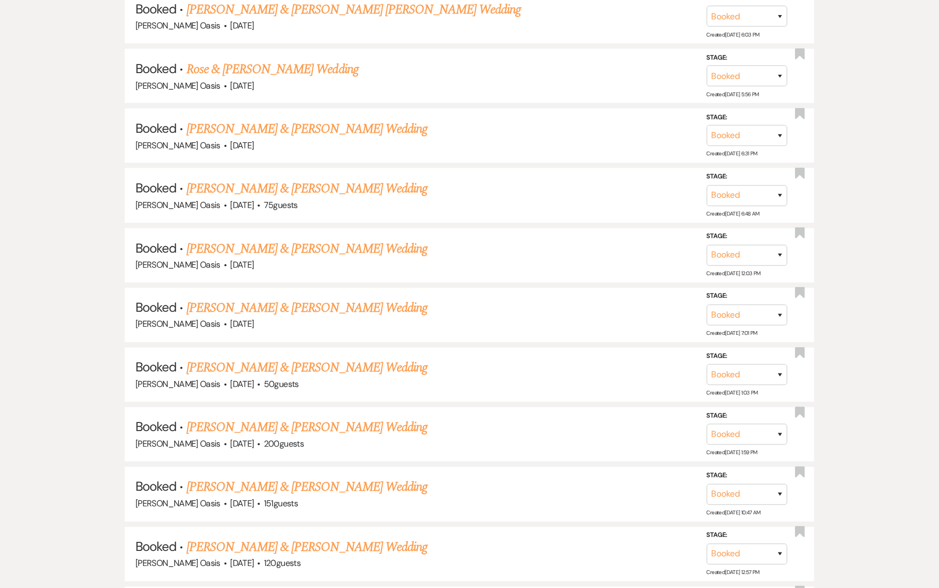
scroll to position [522, 0]
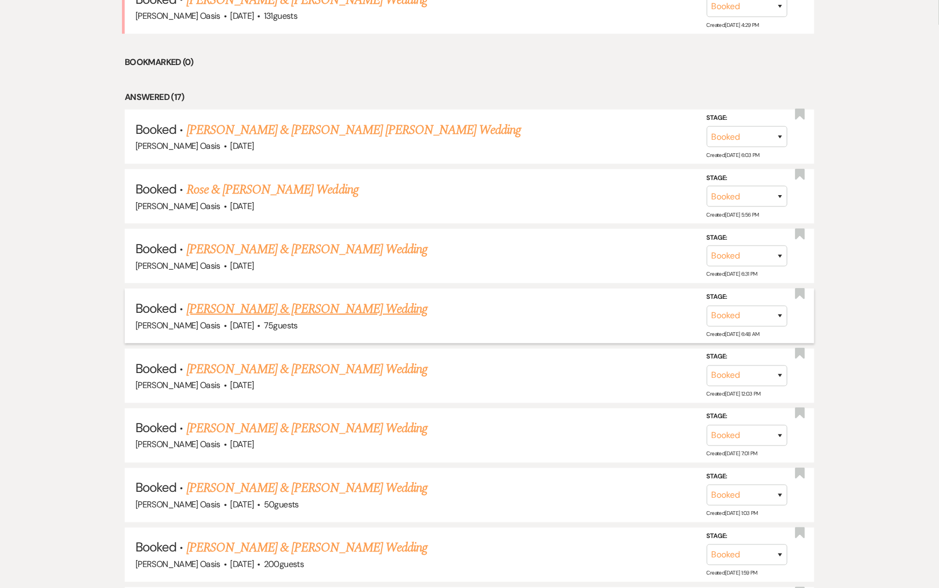
click at [240, 300] on link "[PERSON_NAME] & [PERSON_NAME] Wedding" at bounding box center [306, 308] width 241 height 19
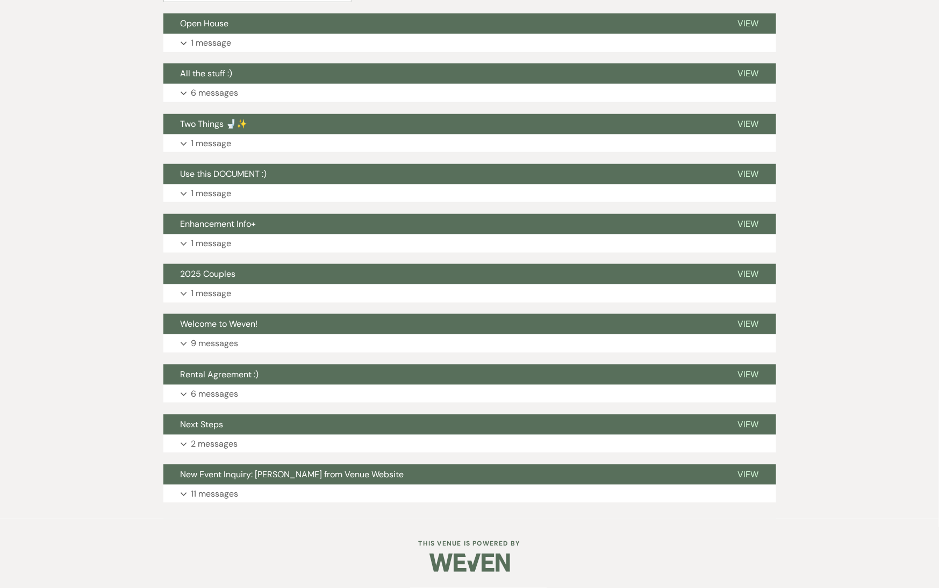
scroll to position [292, 0]
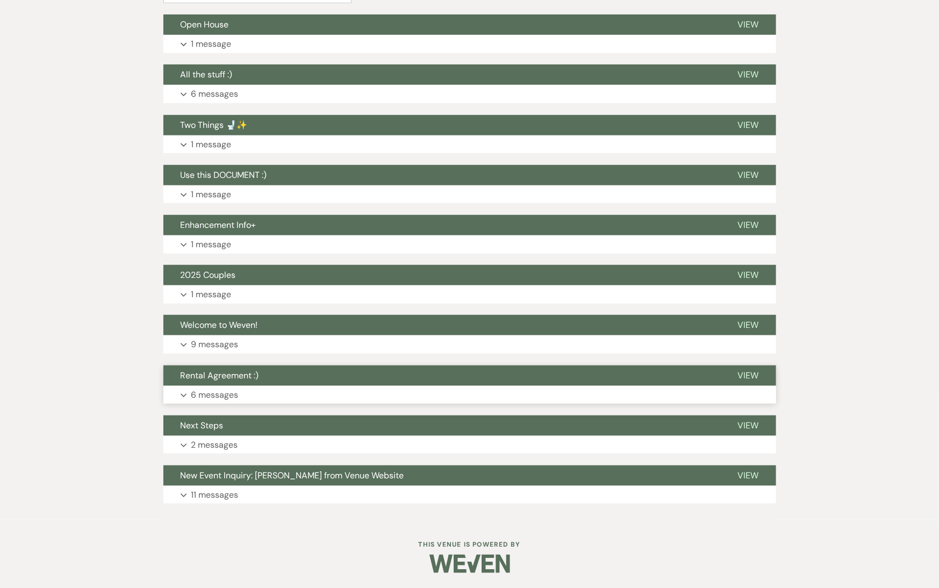
click at [231, 376] on span "Rental Agreement :)" at bounding box center [220, 375] width 78 height 11
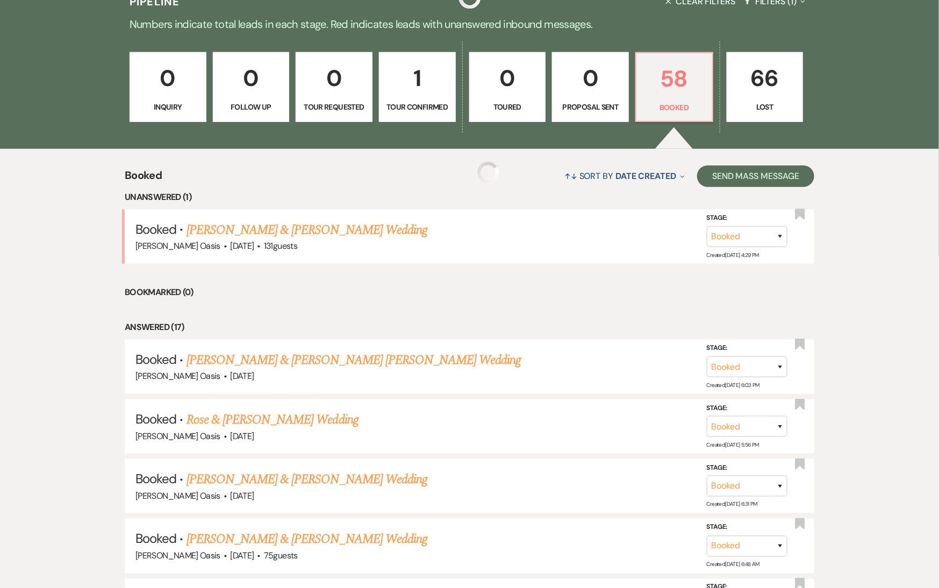
scroll to position [522, 0]
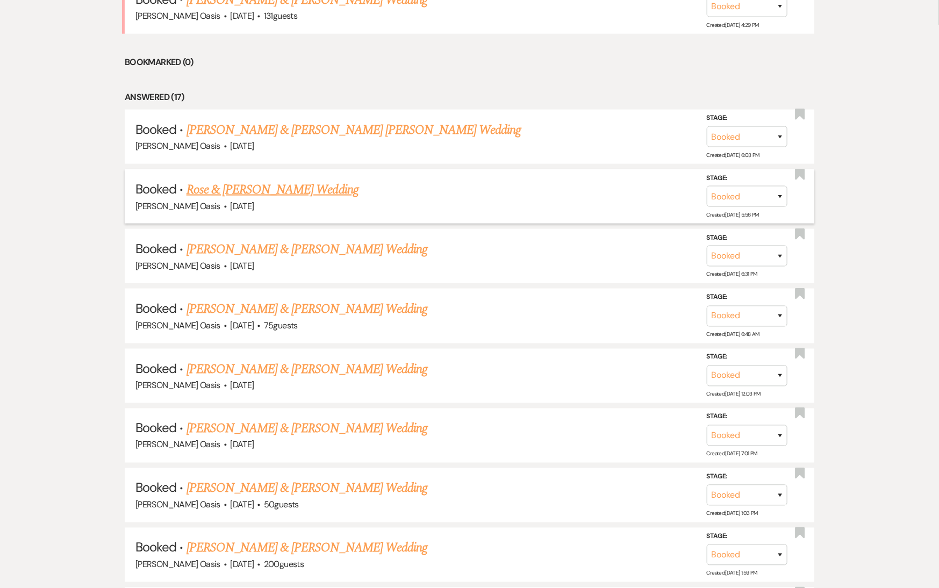
click at [223, 180] on link "Rose & [PERSON_NAME] Wedding" at bounding box center [272, 189] width 172 height 19
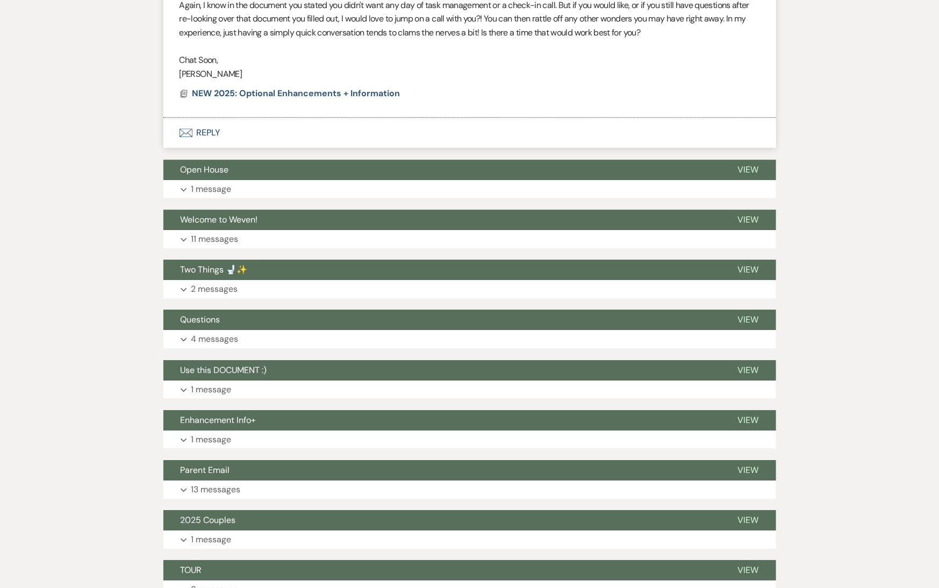
scroll to position [1549, 0]
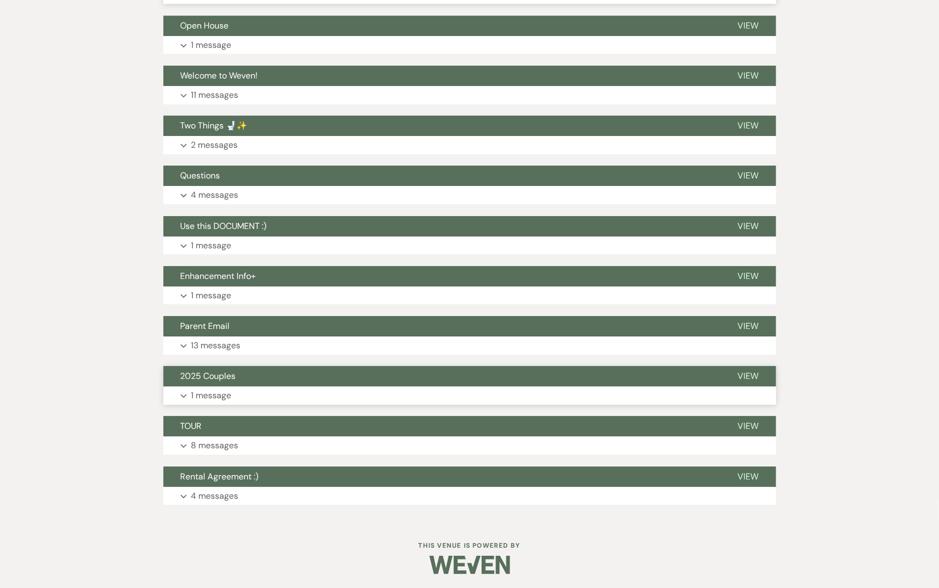
click at [265, 374] on button "2025 Couples" at bounding box center [441, 376] width 557 height 20
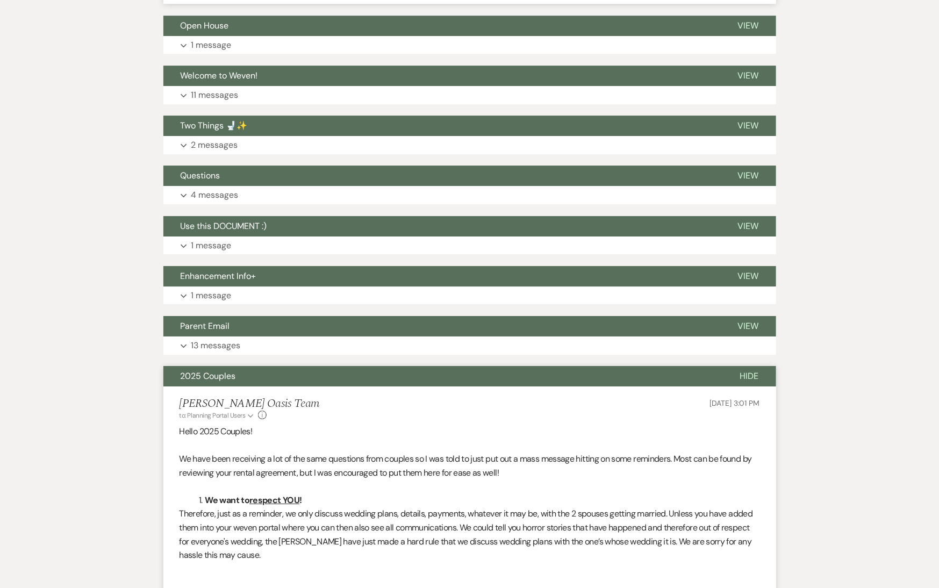
click at [265, 374] on button "2025 Couples" at bounding box center [442, 376] width 559 height 20
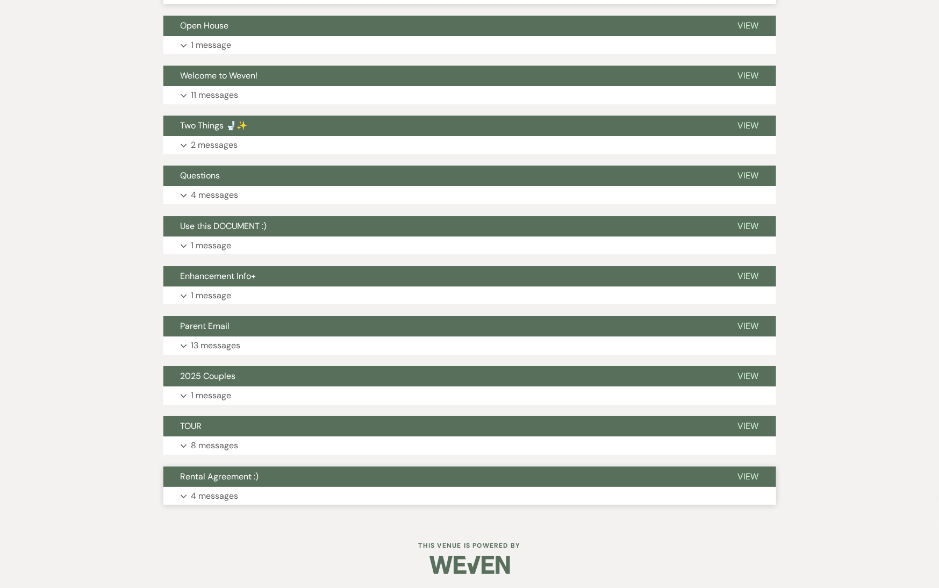
click at [234, 478] on span "Rental Agreement :)" at bounding box center [220, 476] width 78 height 11
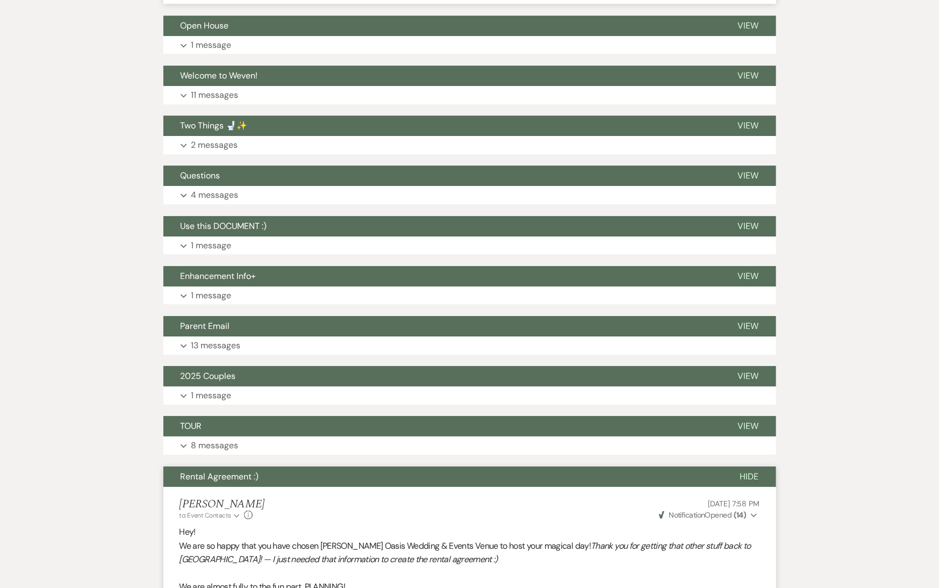
click at [234, 478] on span "Rental Agreement :)" at bounding box center [220, 476] width 78 height 11
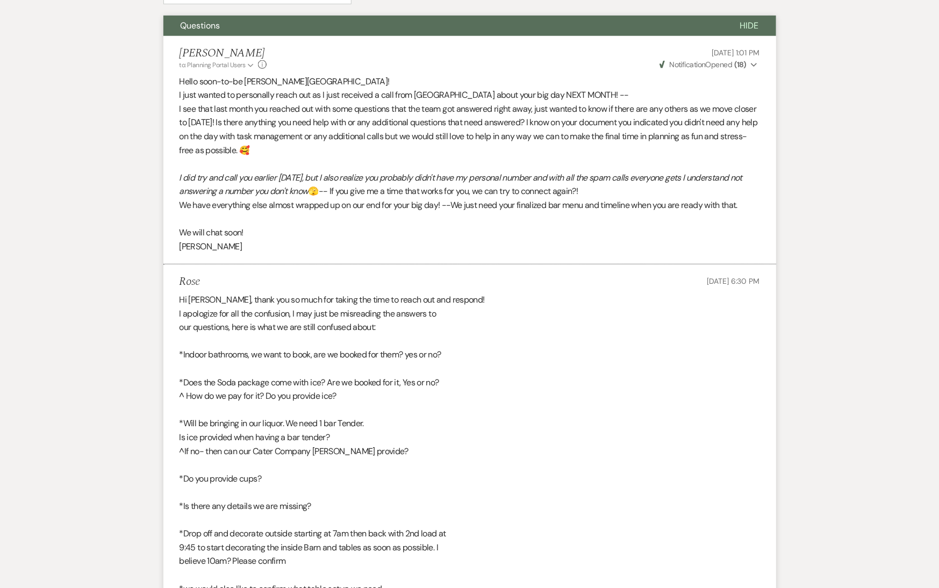
scroll to position [0, 0]
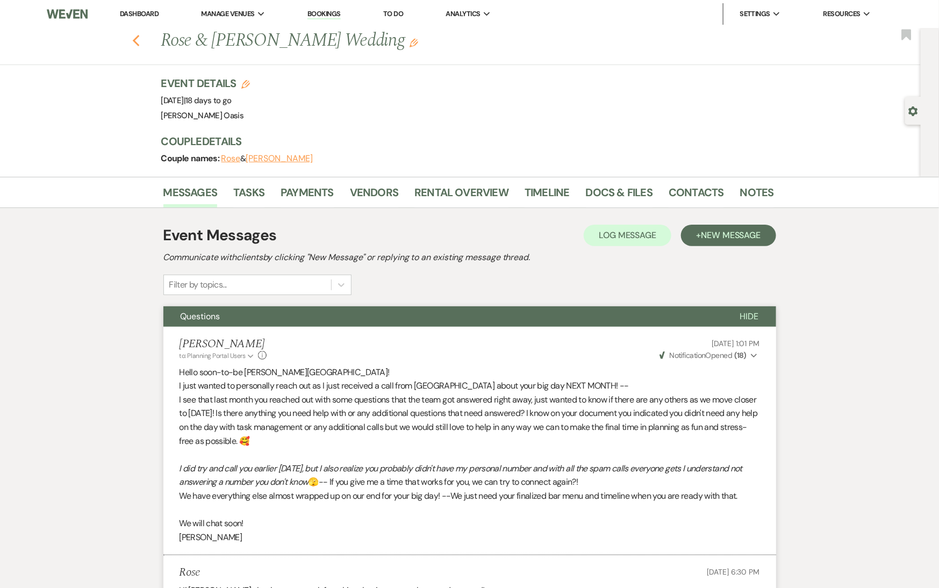
click at [136, 45] on icon "Previous" at bounding box center [136, 40] width 8 height 13
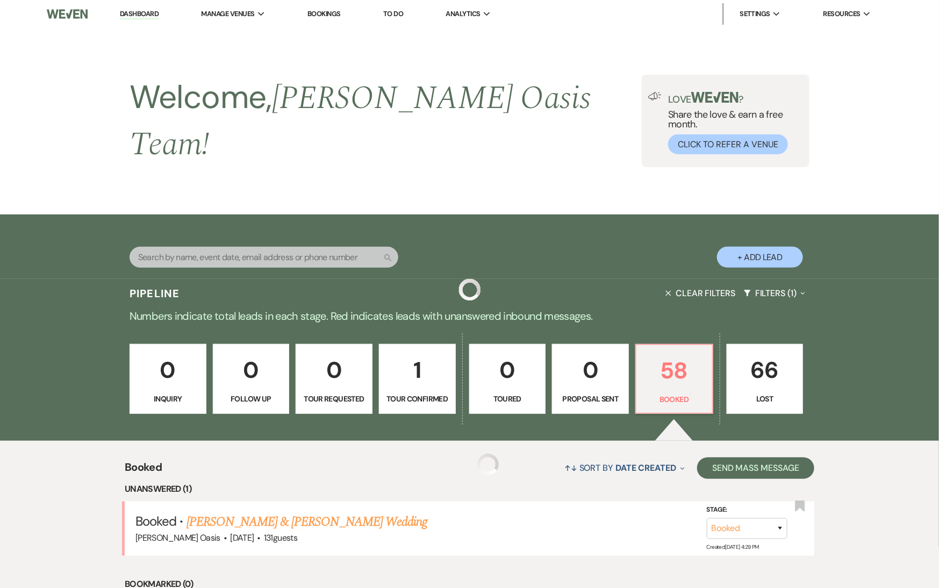
scroll to position [522, 0]
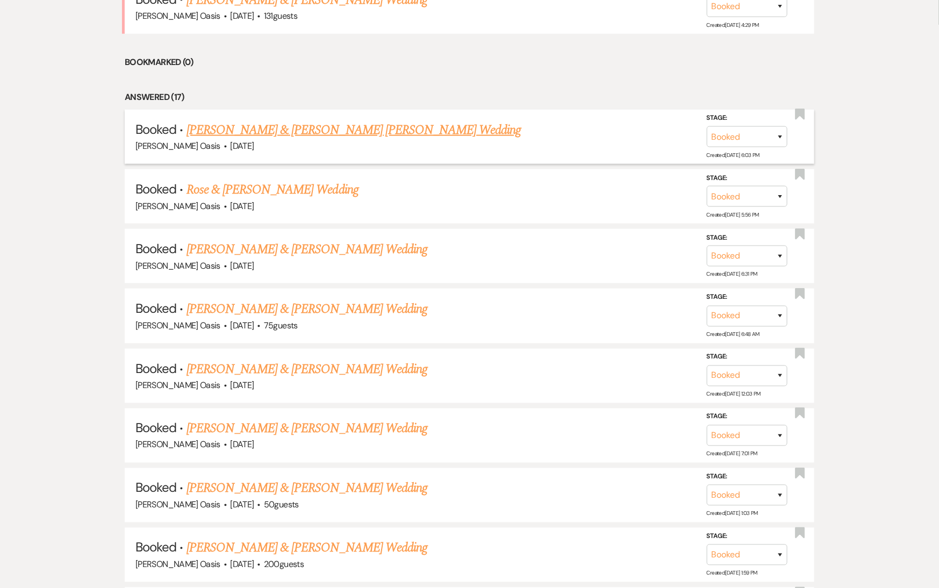
click at [243, 120] on link "[PERSON_NAME] & [PERSON_NAME] [PERSON_NAME] Wedding" at bounding box center [353, 129] width 335 height 19
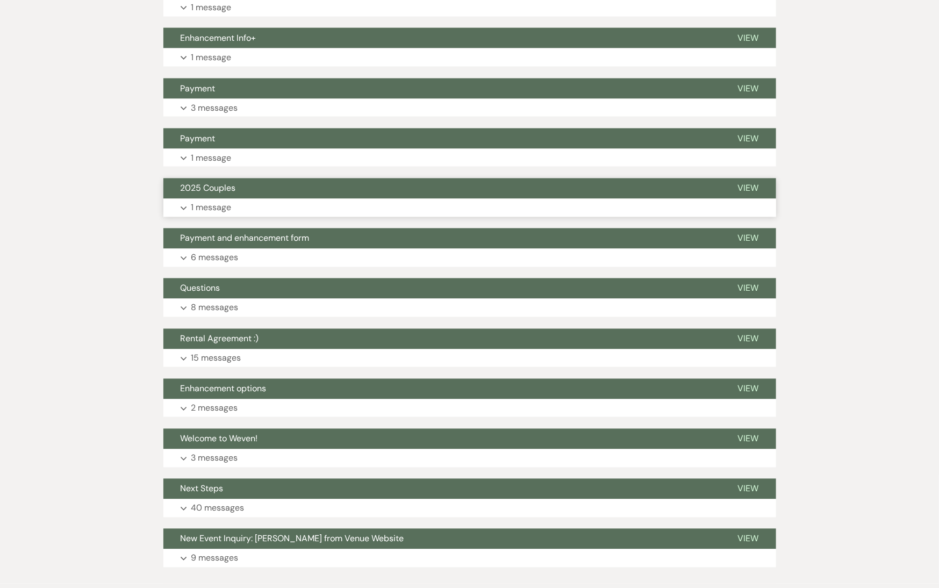
scroll to position [757, 0]
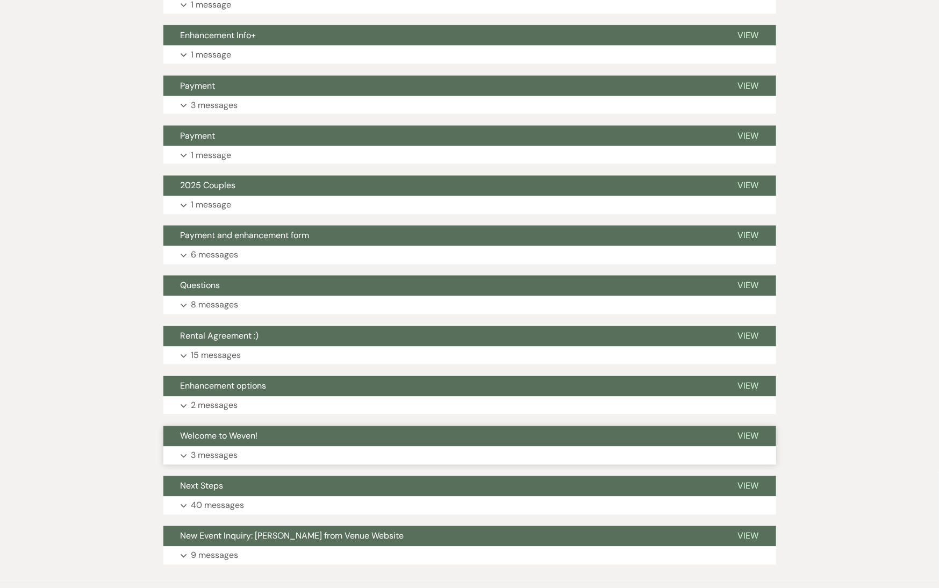
click at [265, 426] on button "Welcome to Weven!" at bounding box center [441, 436] width 557 height 20
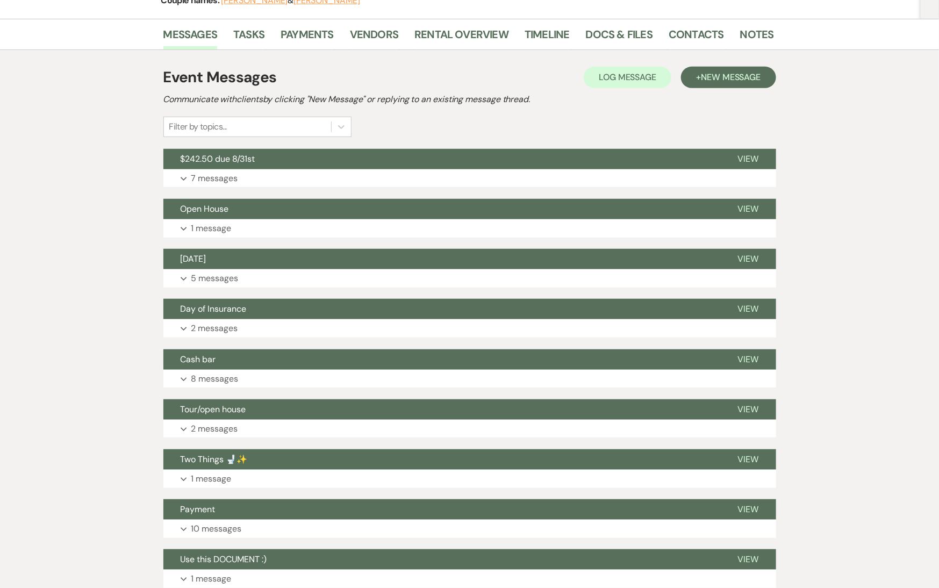
scroll to position [0, 0]
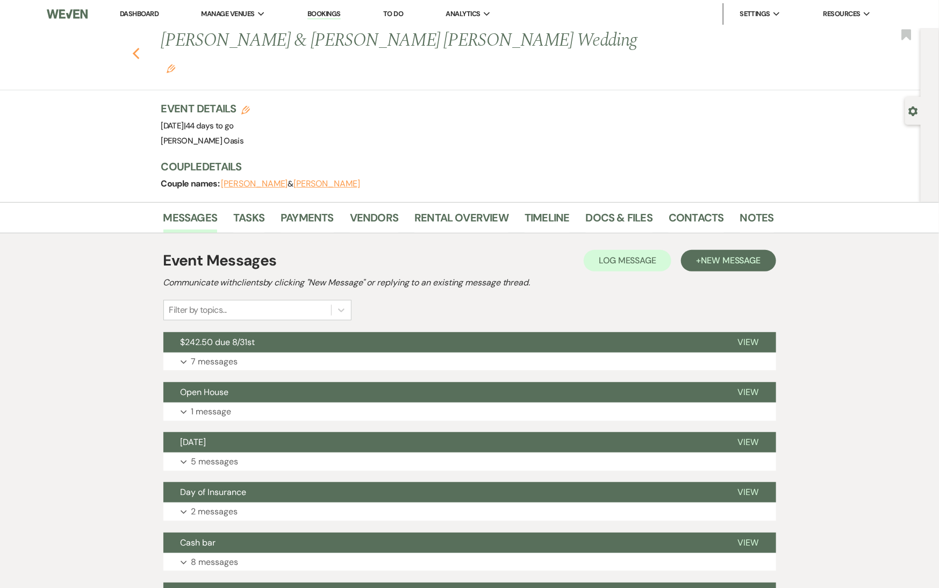
click at [138, 48] on use "button" at bounding box center [135, 54] width 7 height 12
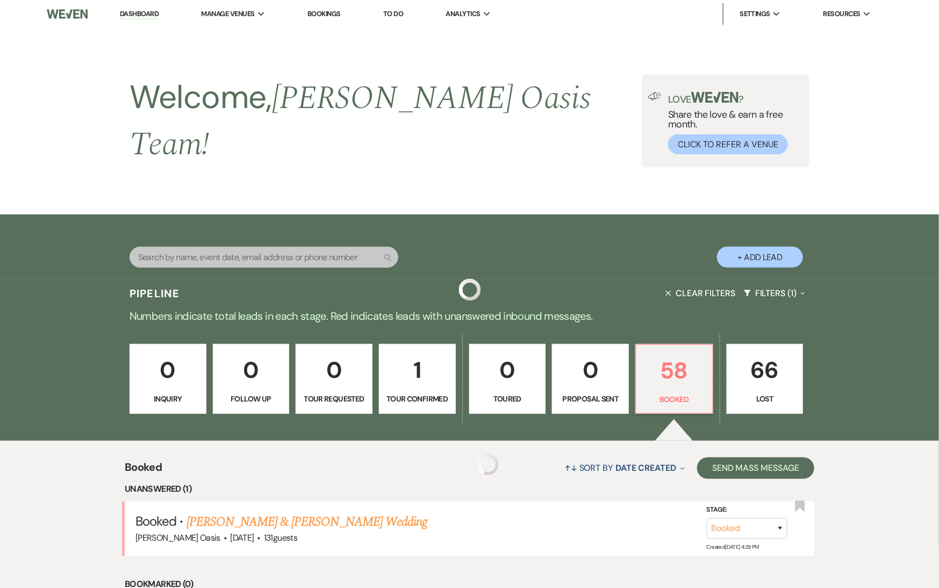
scroll to position [522, 0]
